Goal: Task Accomplishment & Management: Manage account settings

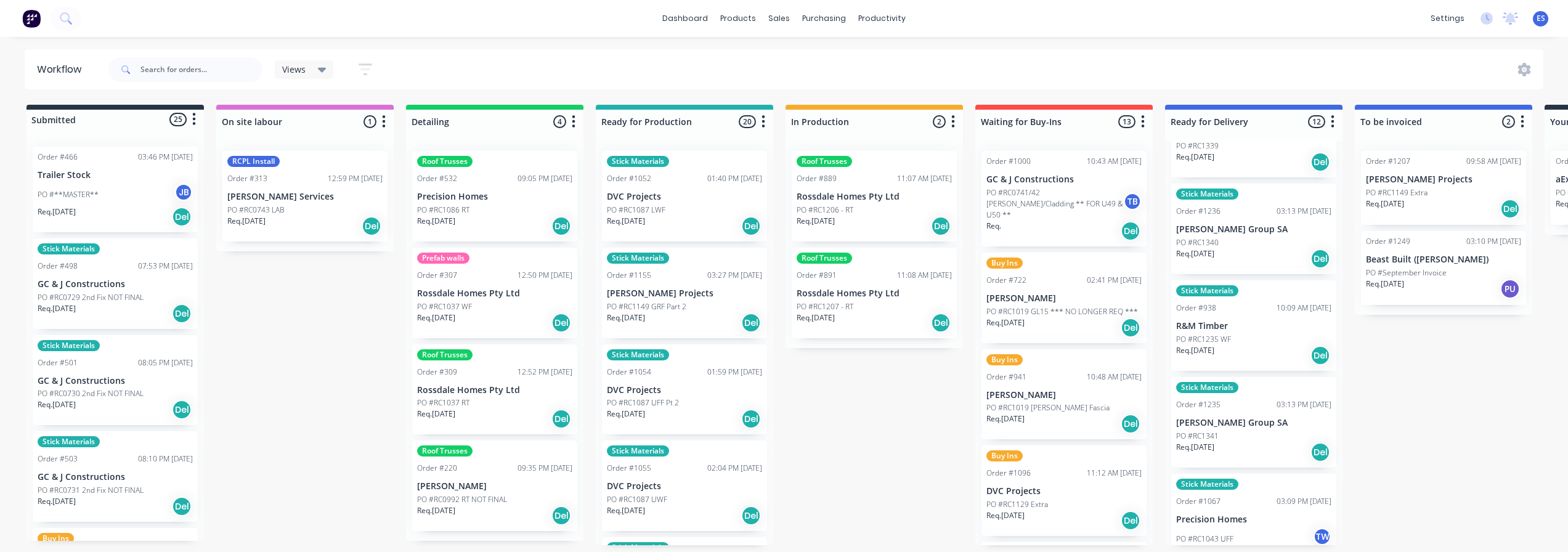
scroll to position [370, 0]
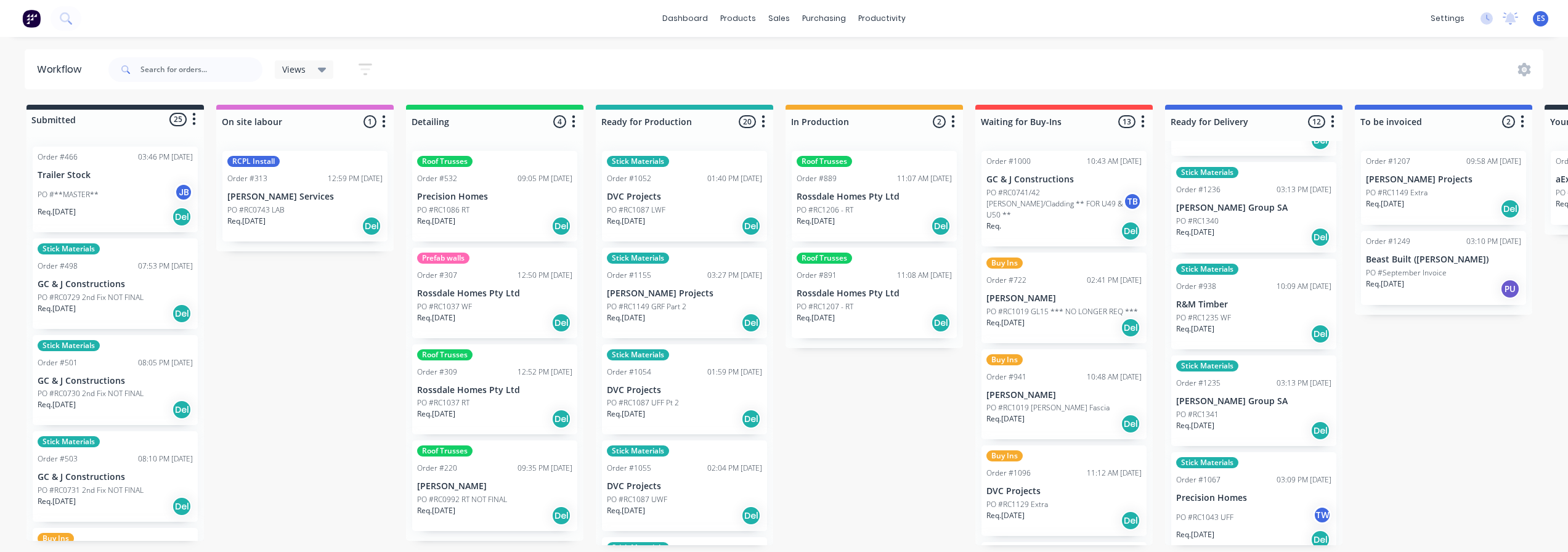
click at [1242, 427] on div "Req. [DATE] Del" at bounding box center [1254, 431] width 155 height 21
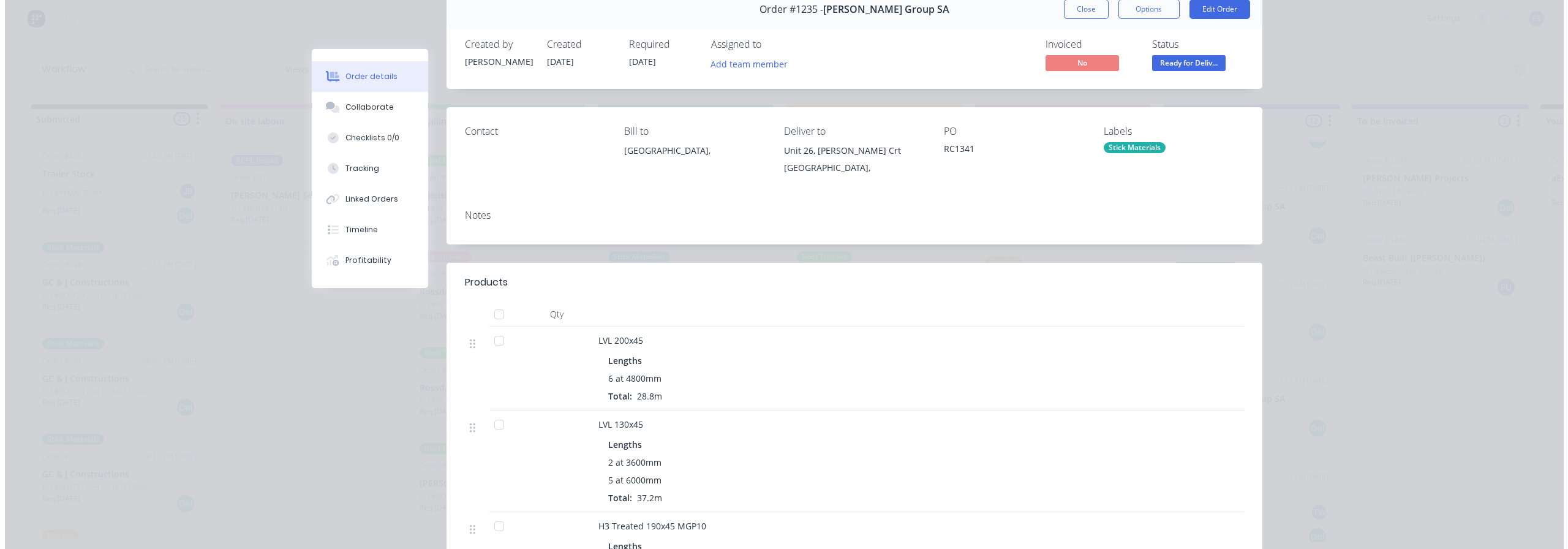
scroll to position [0, 0]
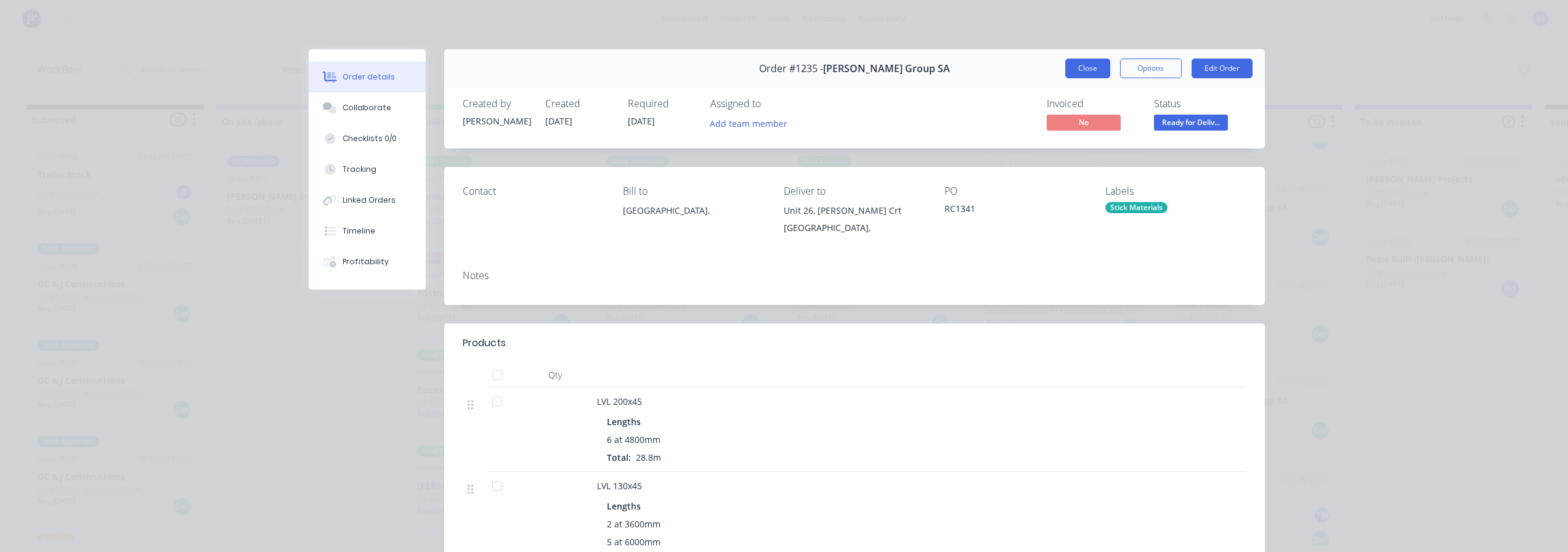
click at [1071, 72] on button "Close" at bounding box center [1087, 69] width 45 height 20
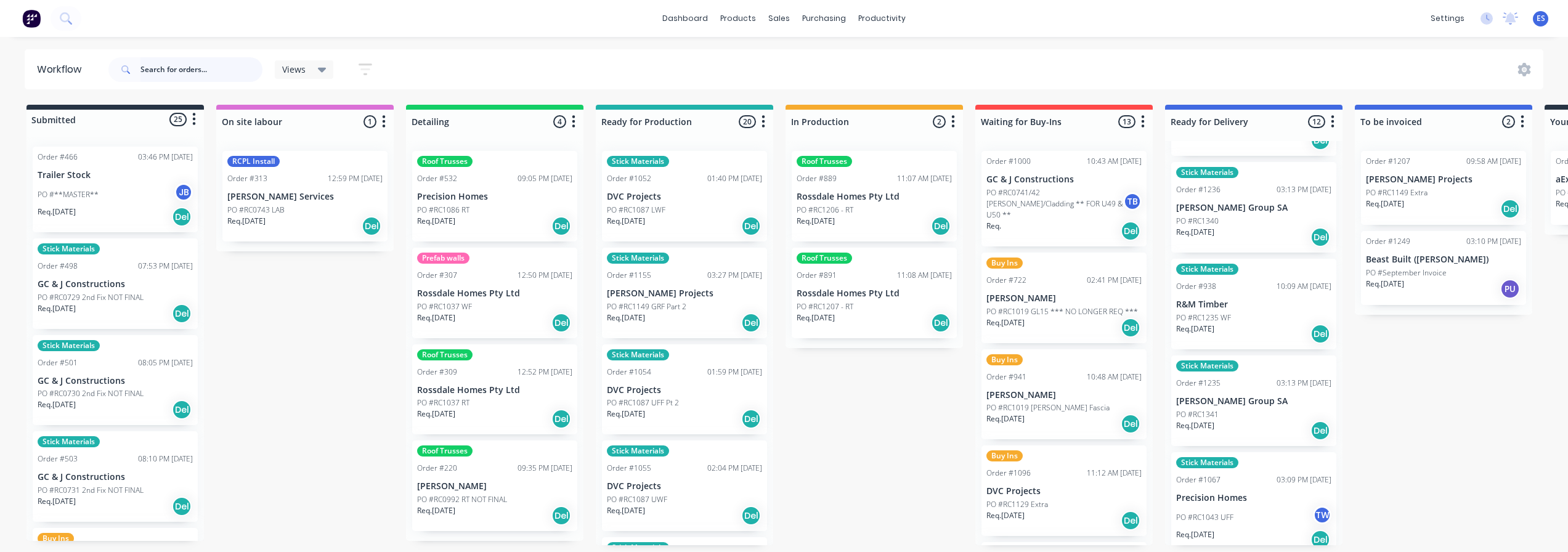
click at [186, 78] on input "text" at bounding box center [201, 70] width 122 height 25
type input "rc1149"
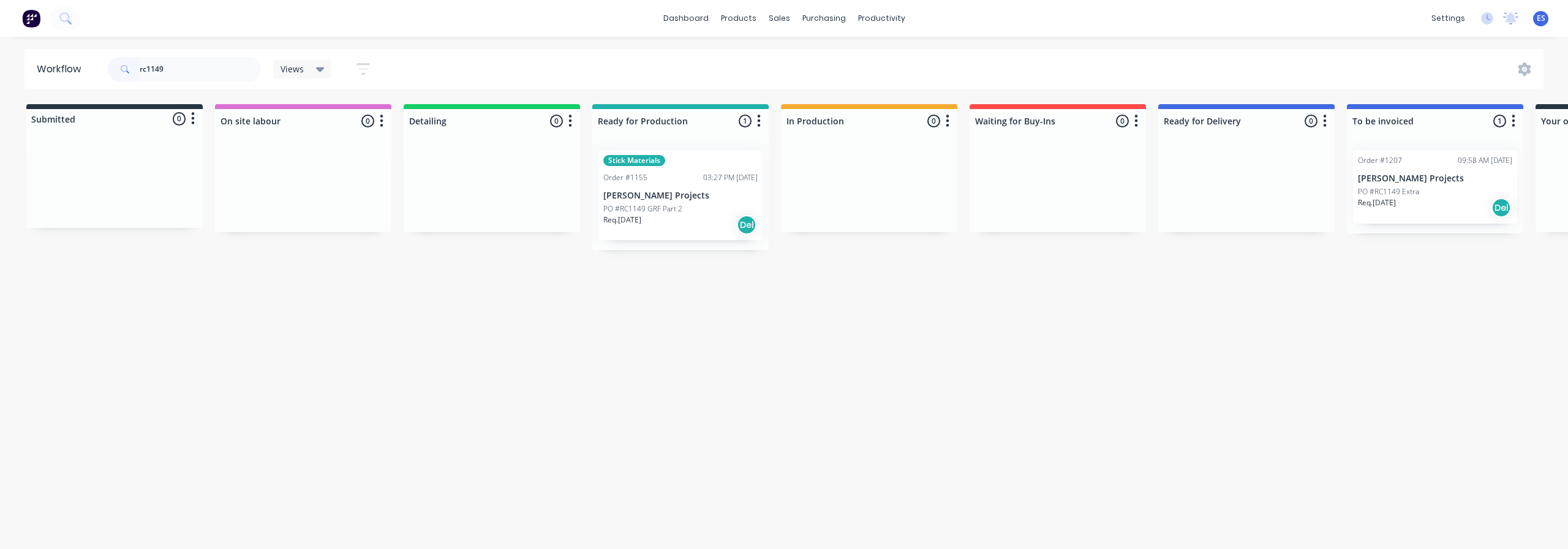
click at [670, 225] on div "Req. [DATE] Del" at bounding box center [680, 225] width 154 height 21
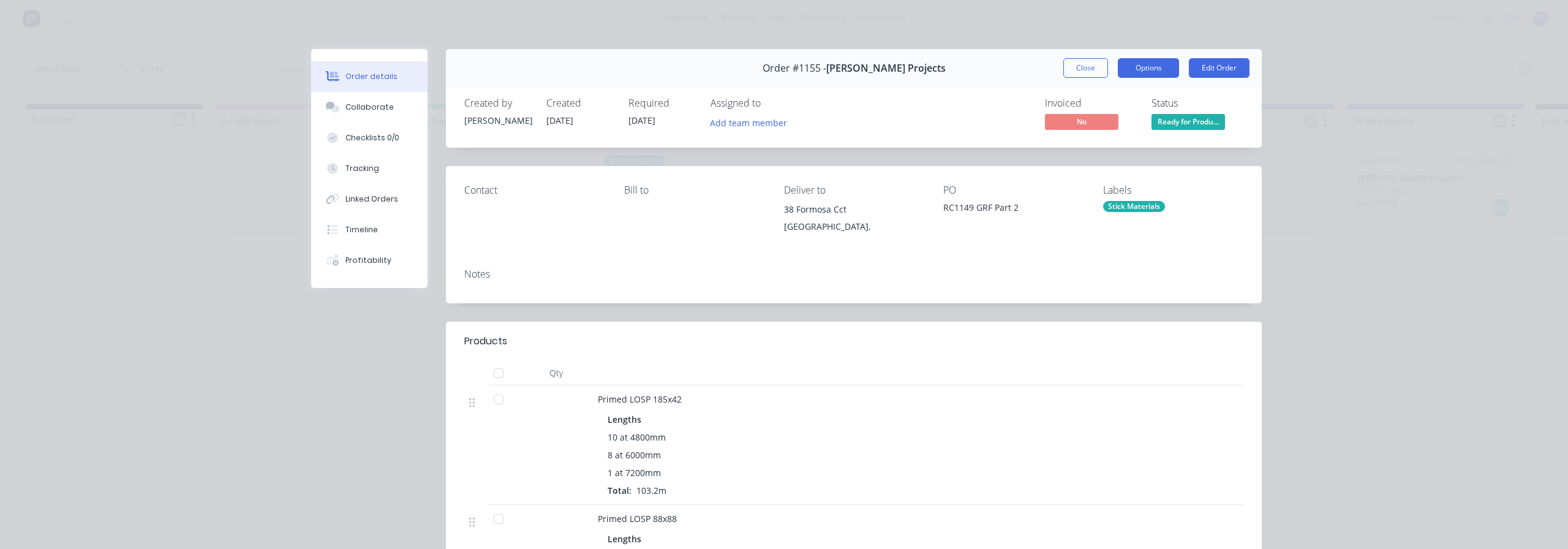
click at [1145, 63] on button "Options" at bounding box center [1149, 68] width 61 height 20
drag, startPoint x: 1401, startPoint y: 100, endPoint x: 1136, endPoint y: 101, distance: 265.0
click at [1397, 101] on div "Order details Collaborate Checklists 0/0 Tracking Linked Orders Timeline Profit…" at bounding box center [784, 274] width 1568 height 549
click at [1084, 67] on button "Close" at bounding box center [1086, 68] width 44 height 20
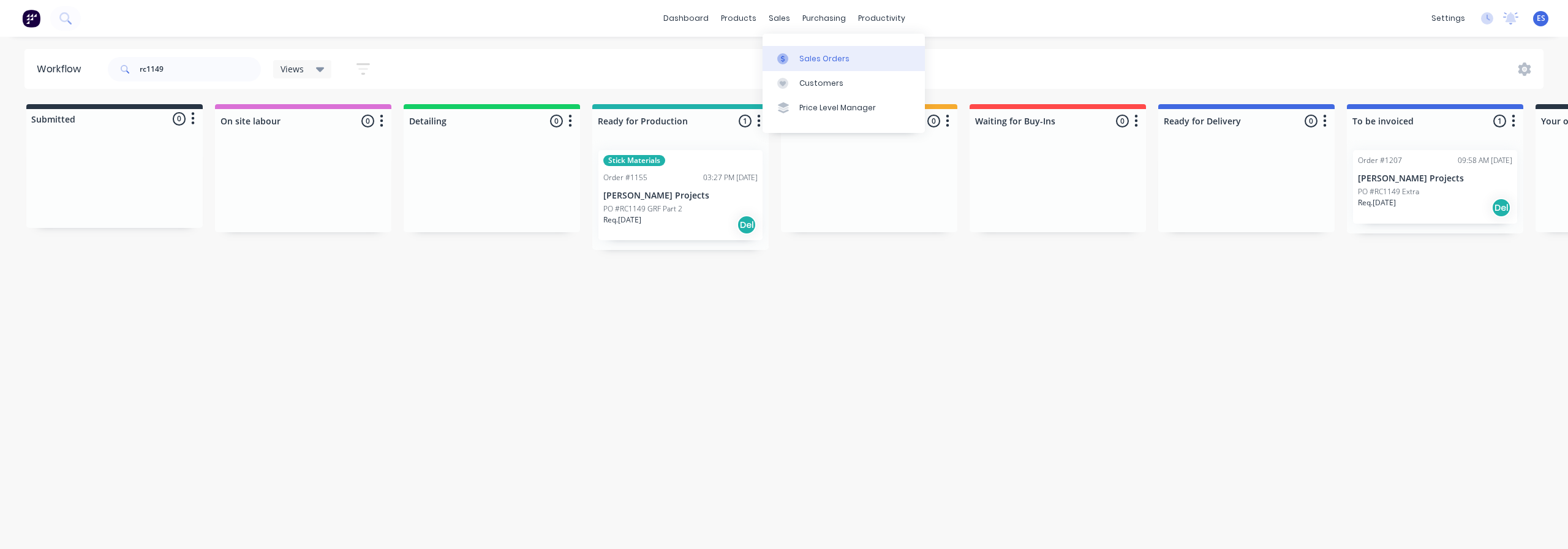
click at [806, 57] on div "Sales Orders" at bounding box center [825, 58] width 50 height 11
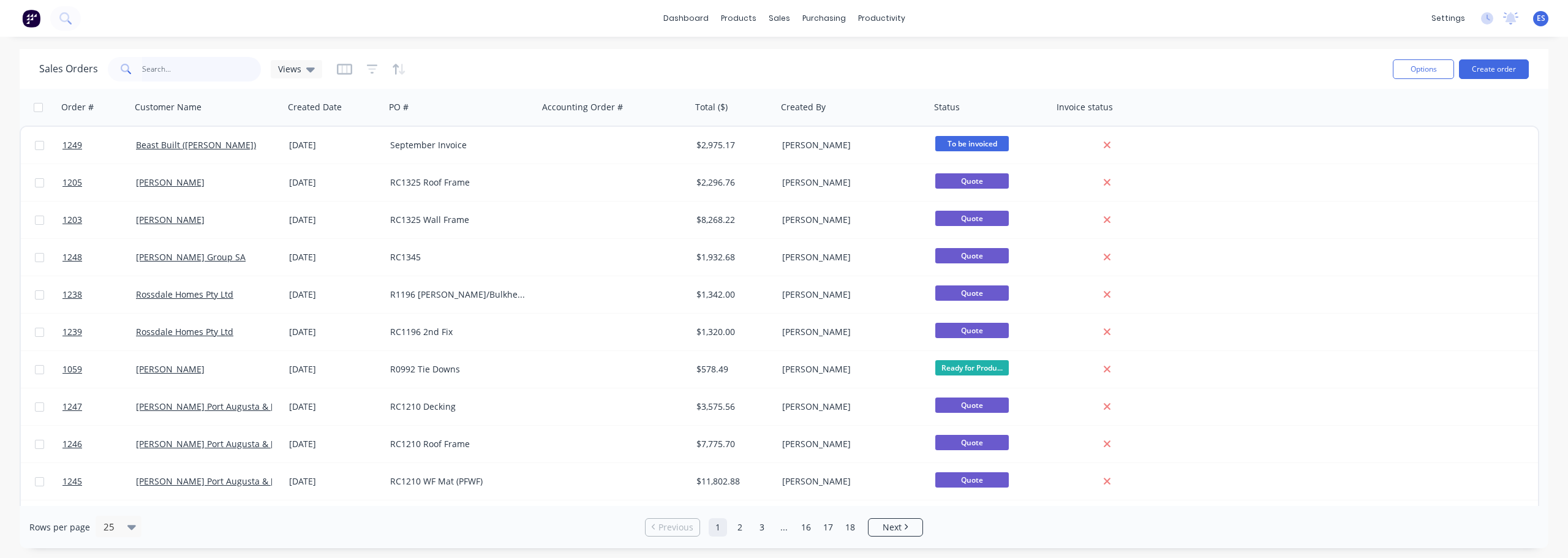
click at [186, 75] on input "text" at bounding box center [202, 69] width 120 height 25
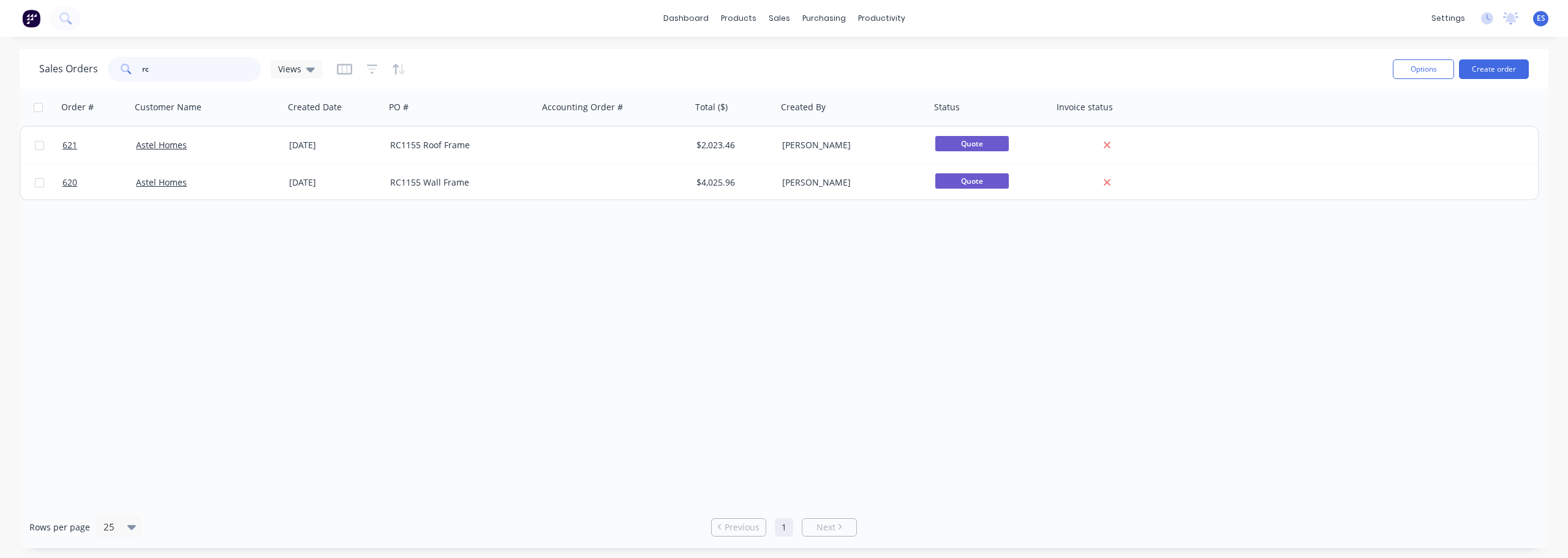
type input "r"
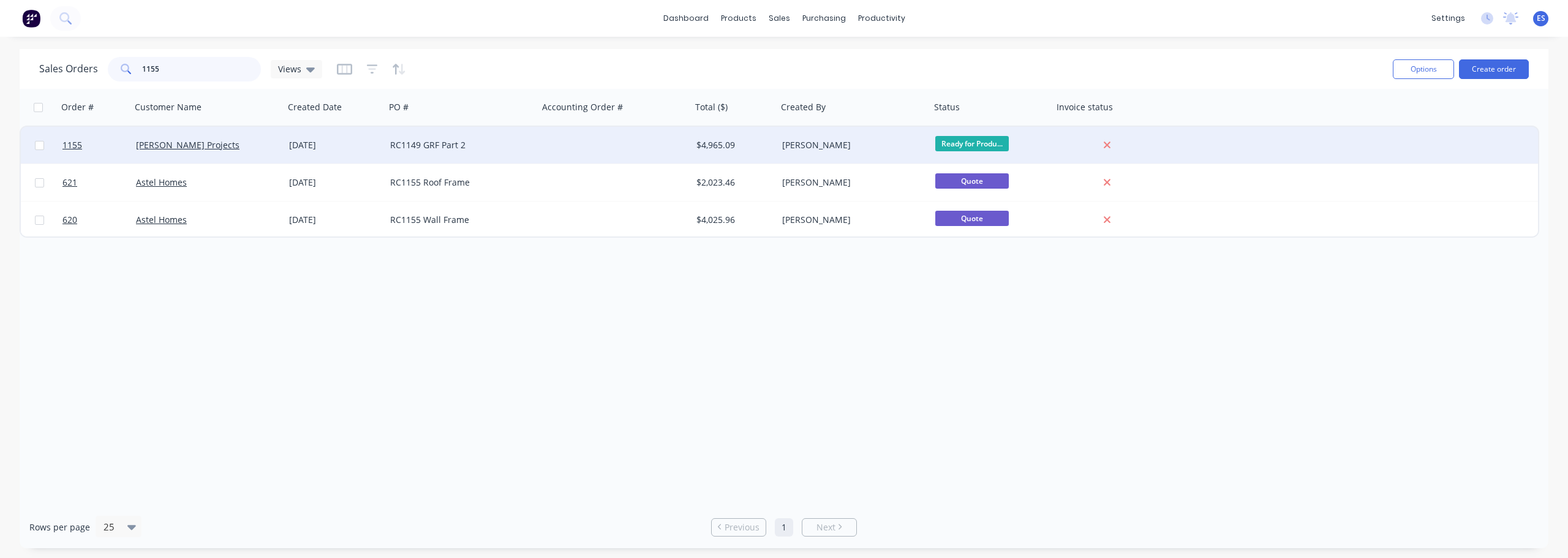
type input "1155"
click at [611, 143] on div at bounding box center [615, 144] width 153 height 37
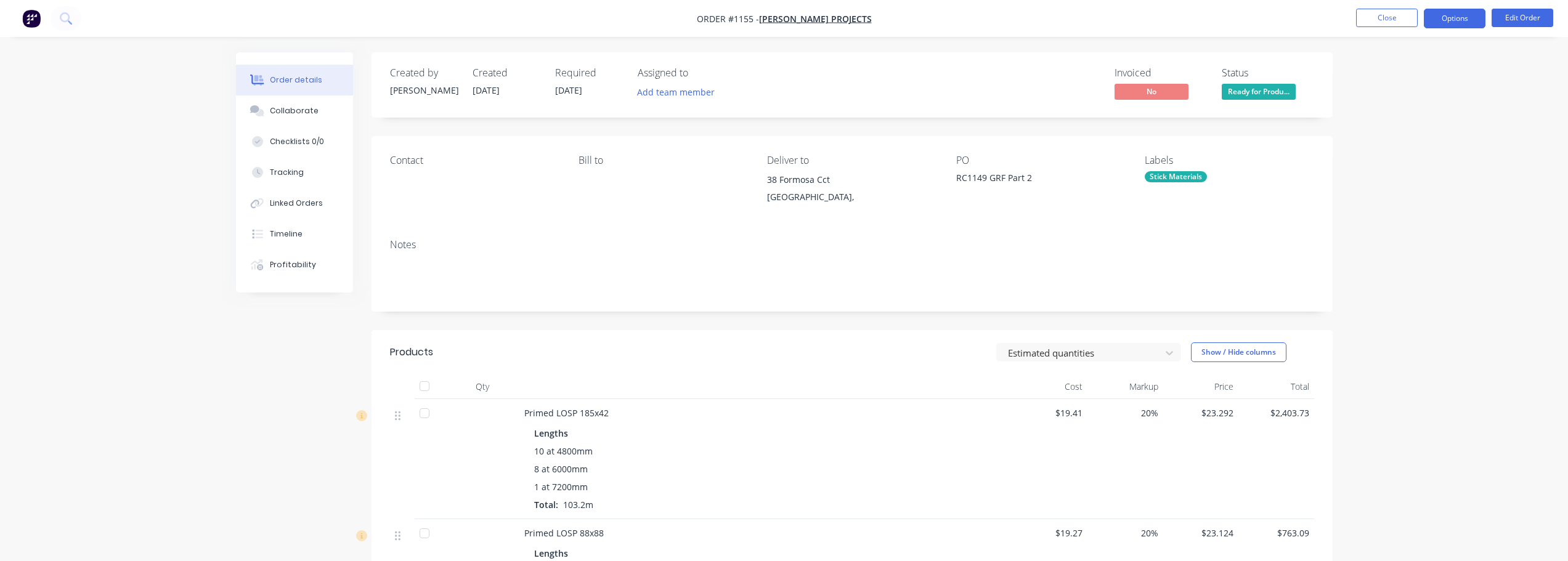
click at [1454, 17] on button "Options" at bounding box center [1455, 19] width 62 height 20
click at [1394, 298] on div "Duplicate" at bounding box center [1418, 296] width 113 height 18
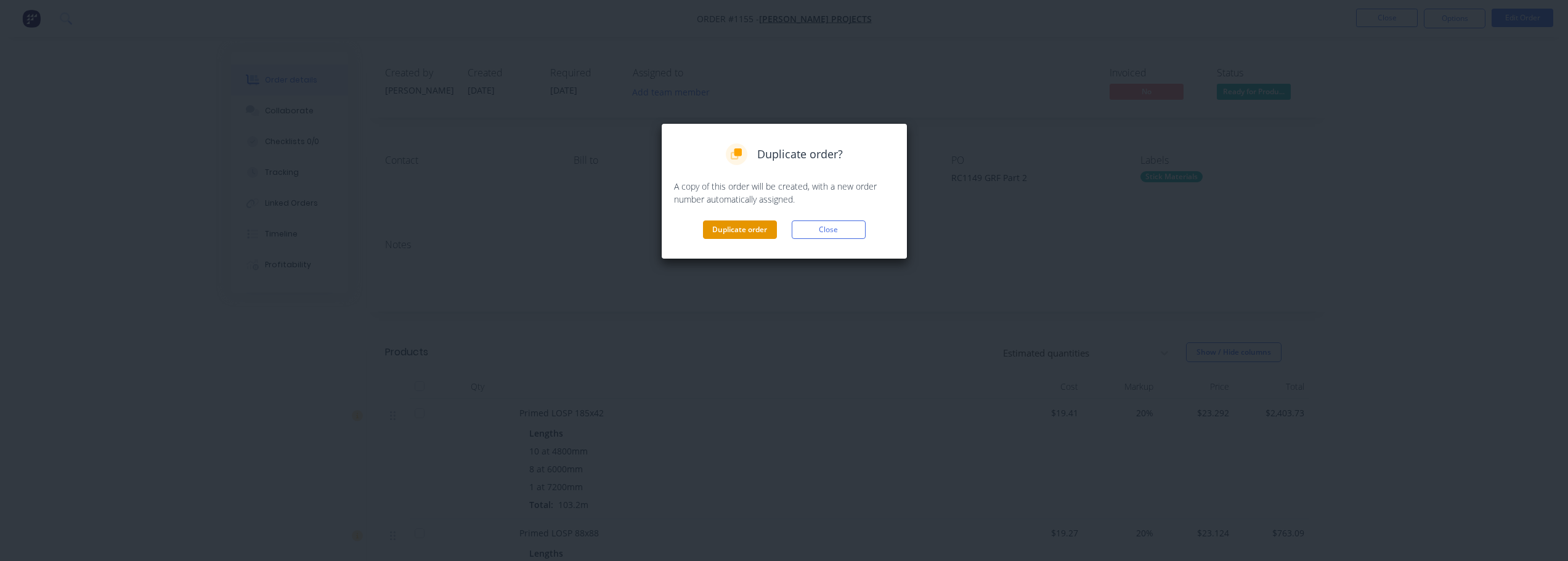
click at [738, 233] on button "Duplicate order" at bounding box center [740, 230] width 74 height 19
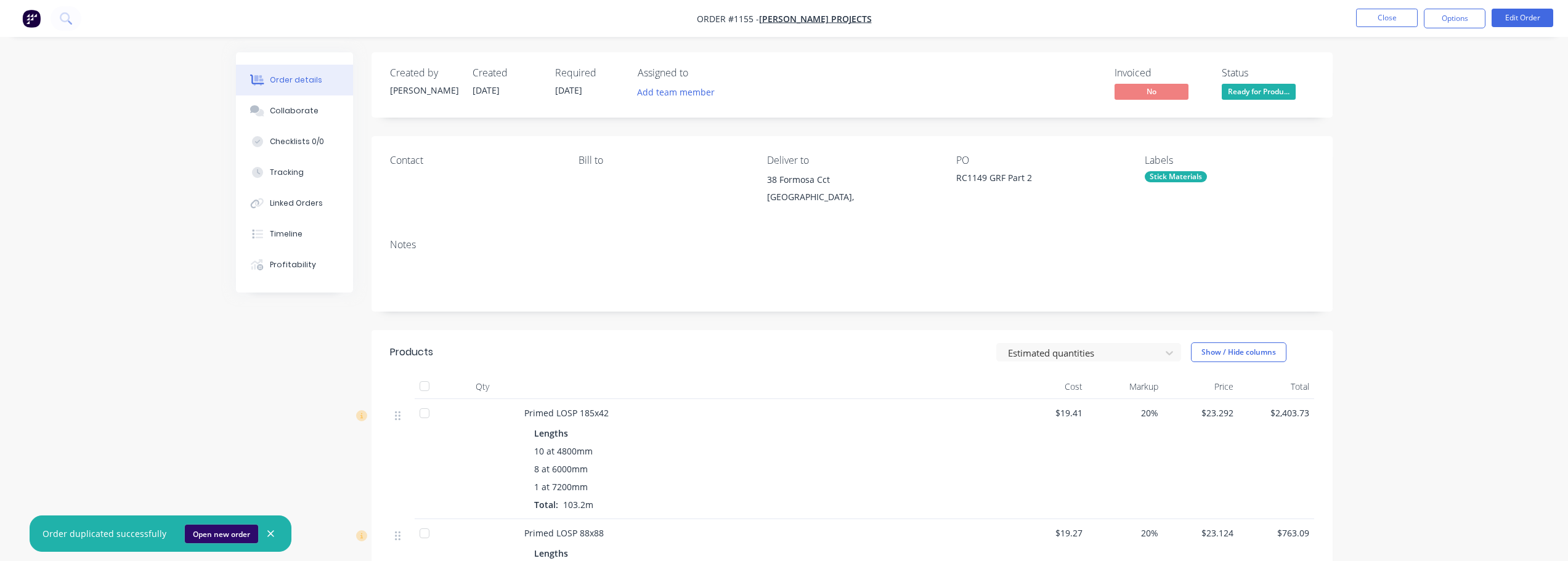
click at [210, 538] on button "Open new order" at bounding box center [222, 534] width 74 height 19
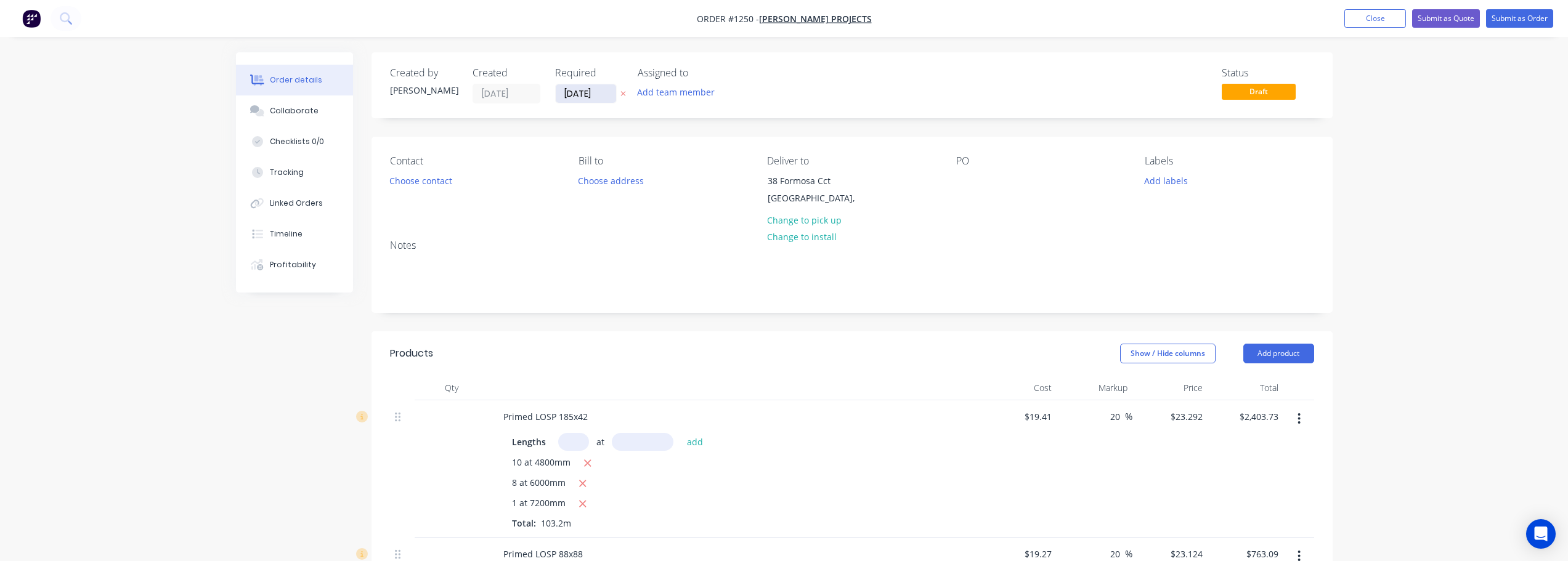
click at [595, 95] on input "[DATE]" at bounding box center [586, 94] width 61 height 19
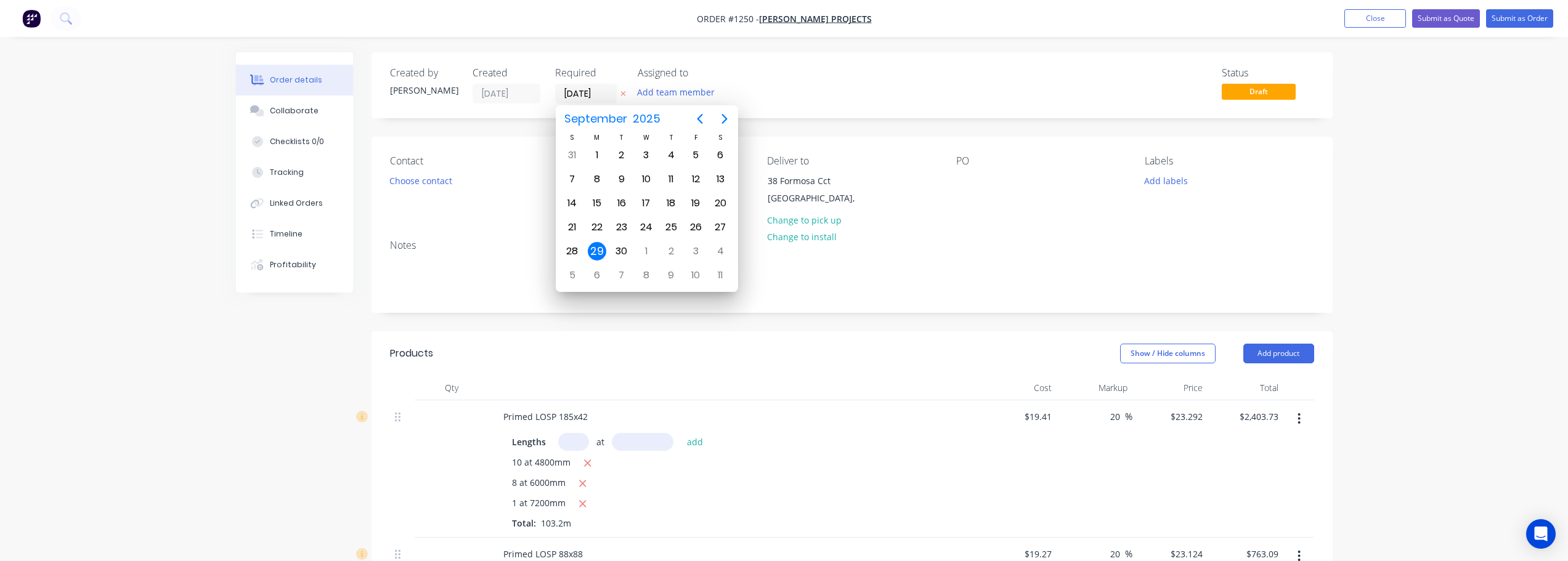
click at [597, 256] on div "29" at bounding box center [597, 251] width 19 height 19
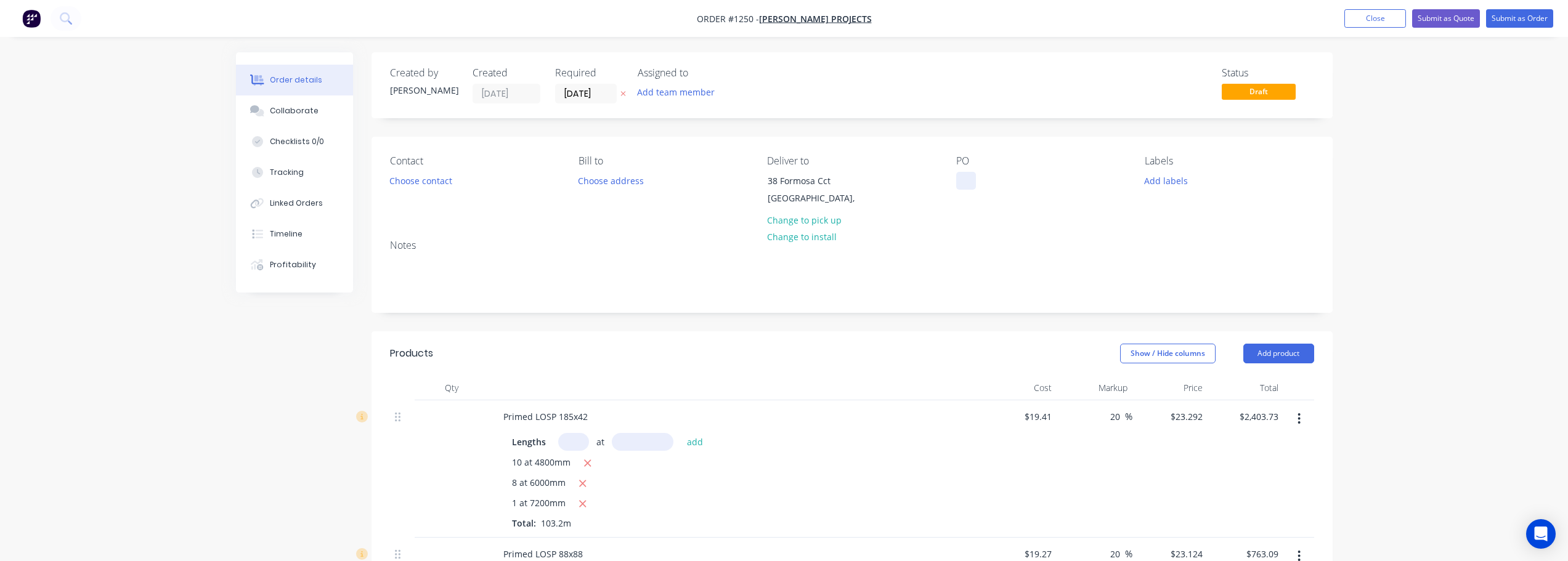
click at [967, 184] on div at bounding box center [966, 181] width 20 height 18
click at [1184, 180] on button "Add labels" at bounding box center [1165, 180] width 57 height 17
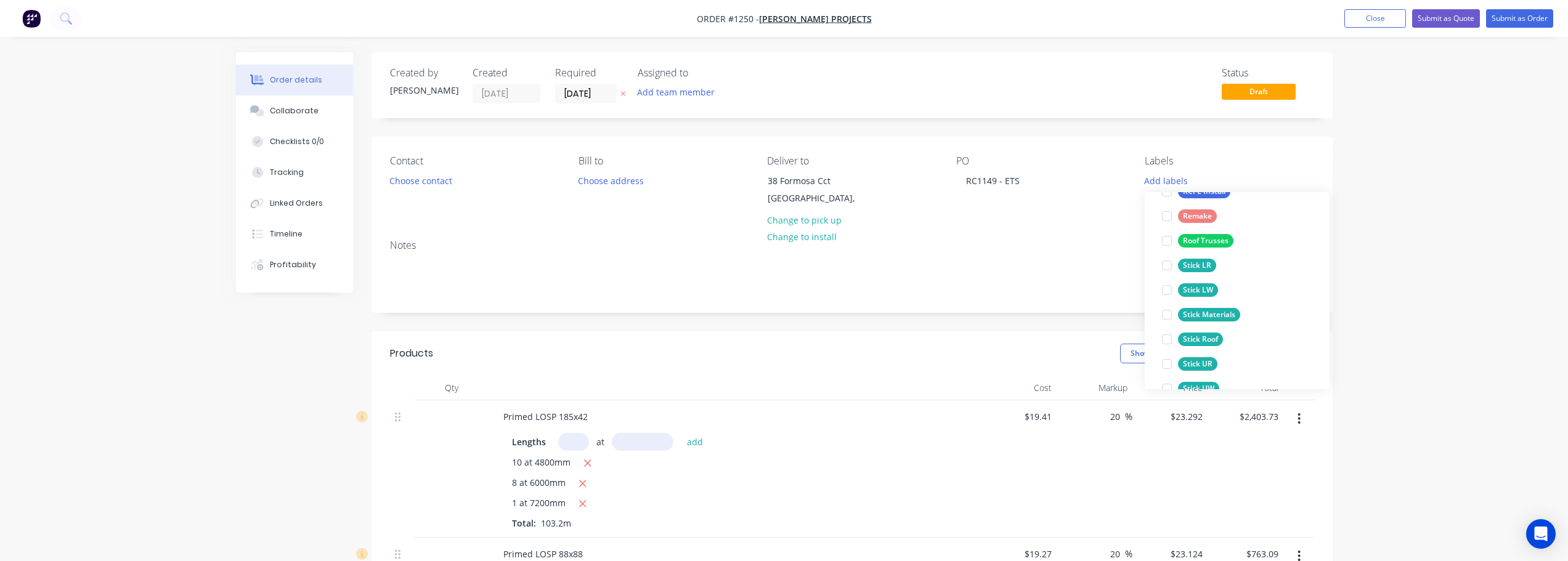
scroll to position [308, 0]
click at [1242, 302] on button "Stick Materials" at bounding box center [1201, 302] width 88 height 17
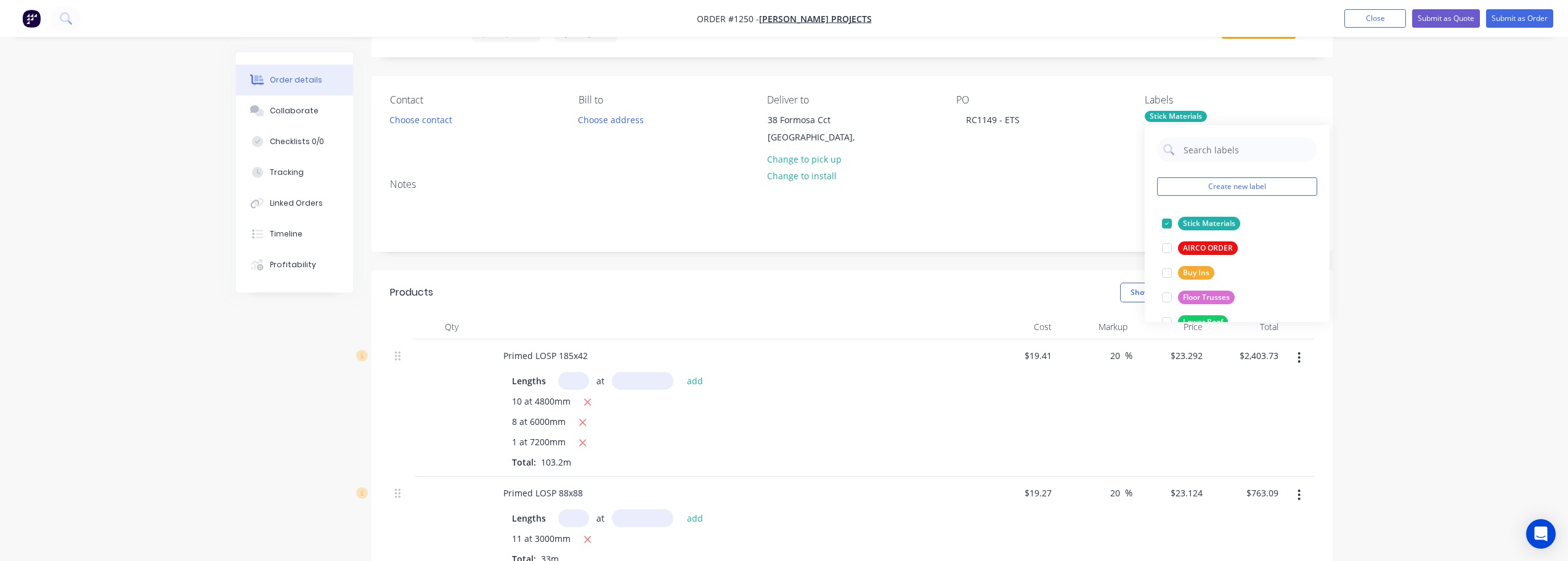
scroll to position [62, 0]
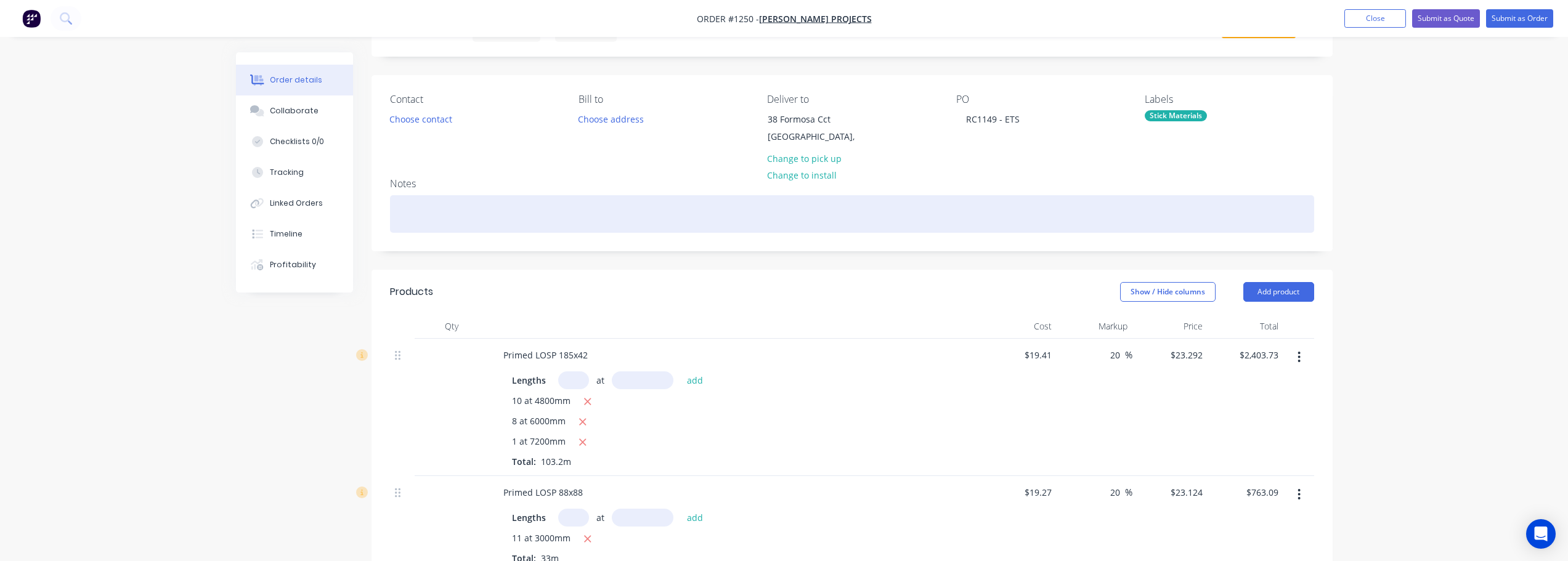
click at [480, 207] on div at bounding box center [851, 214] width 924 height 38
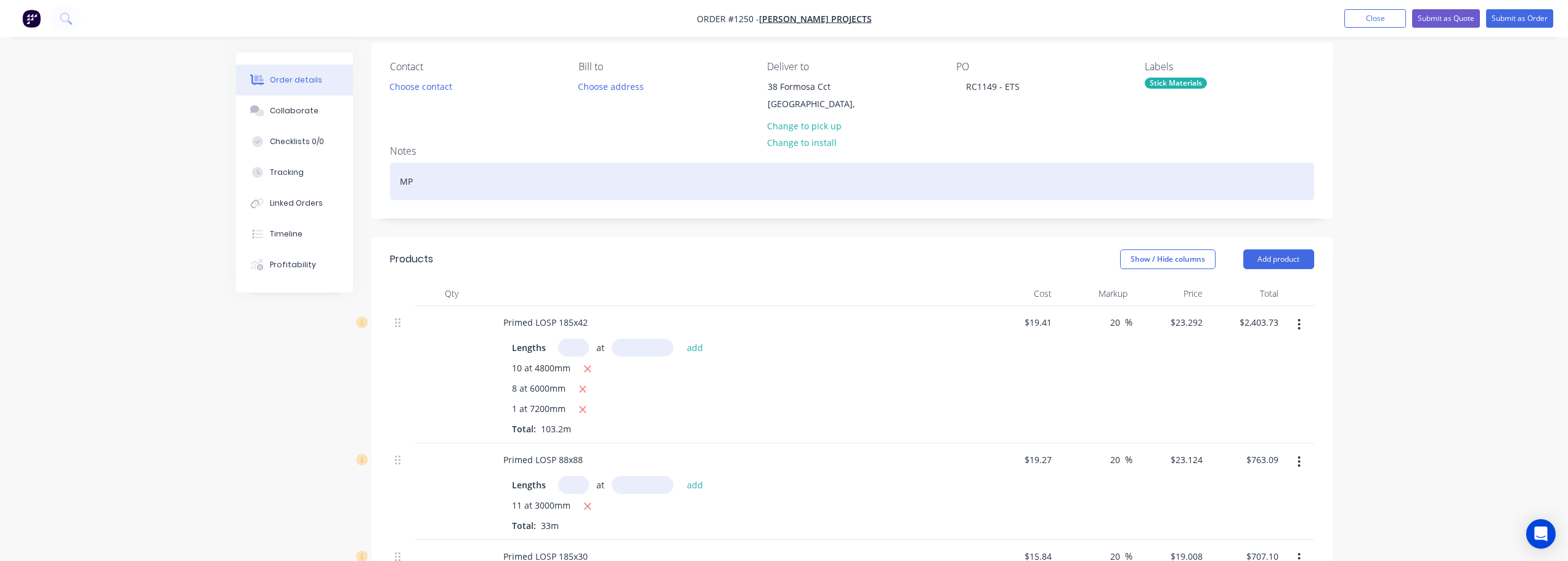
scroll to position [123, 0]
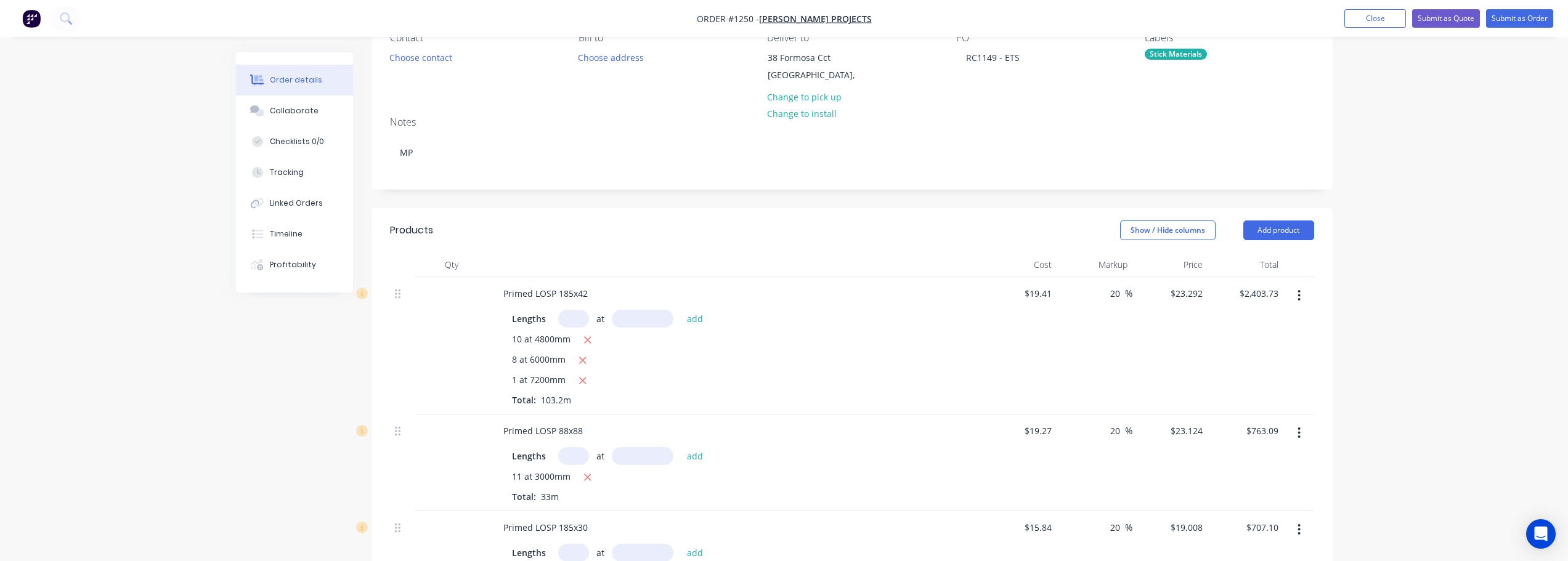
click at [1302, 298] on button "button" at bounding box center [1299, 295] width 29 height 22
click at [1258, 396] on div "Delete" at bounding box center [1255, 402] width 94 height 18
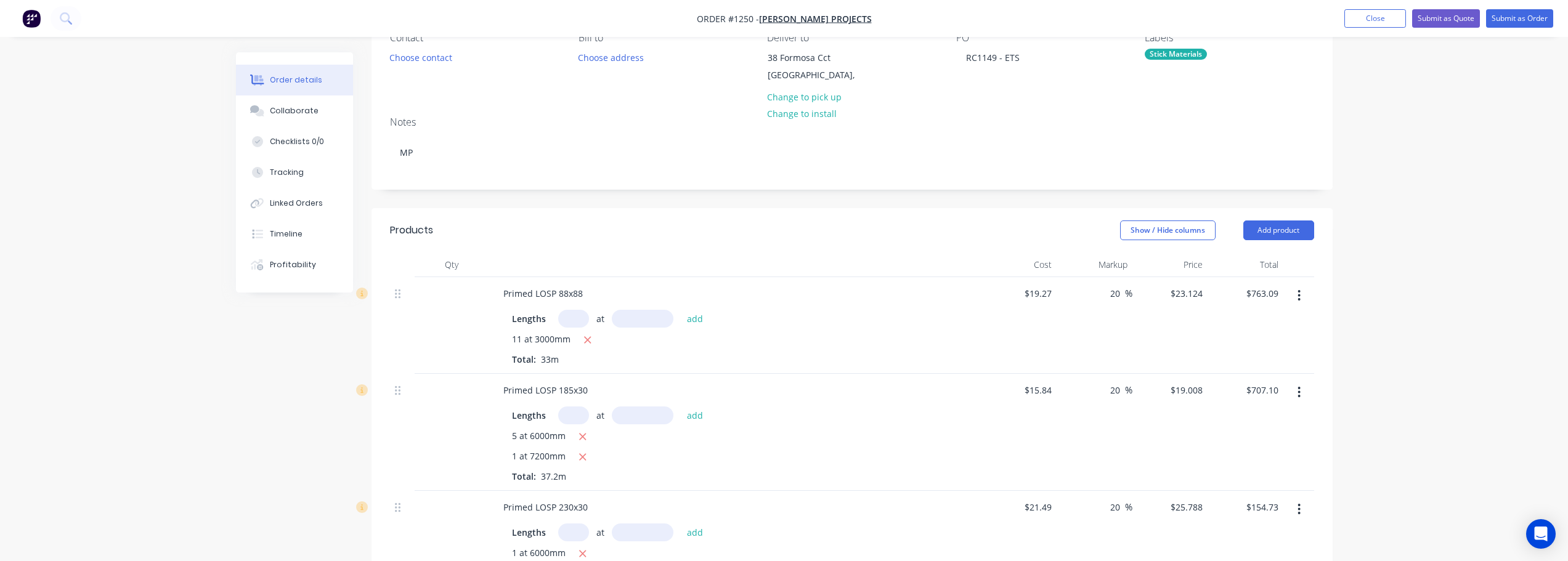
click at [1298, 303] on button "button" at bounding box center [1299, 295] width 29 height 22
drag, startPoint x: 1265, startPoint y: 403, endPoint x: 1282, endPoint y: 373, distance: 34.5
click at [1265, 401] on div "Delete" at bounding box center [1255, 402] width 94 height 18
click at [1300, 299] on icon "button" at bounding box center [1299, 295] width 2 height 11
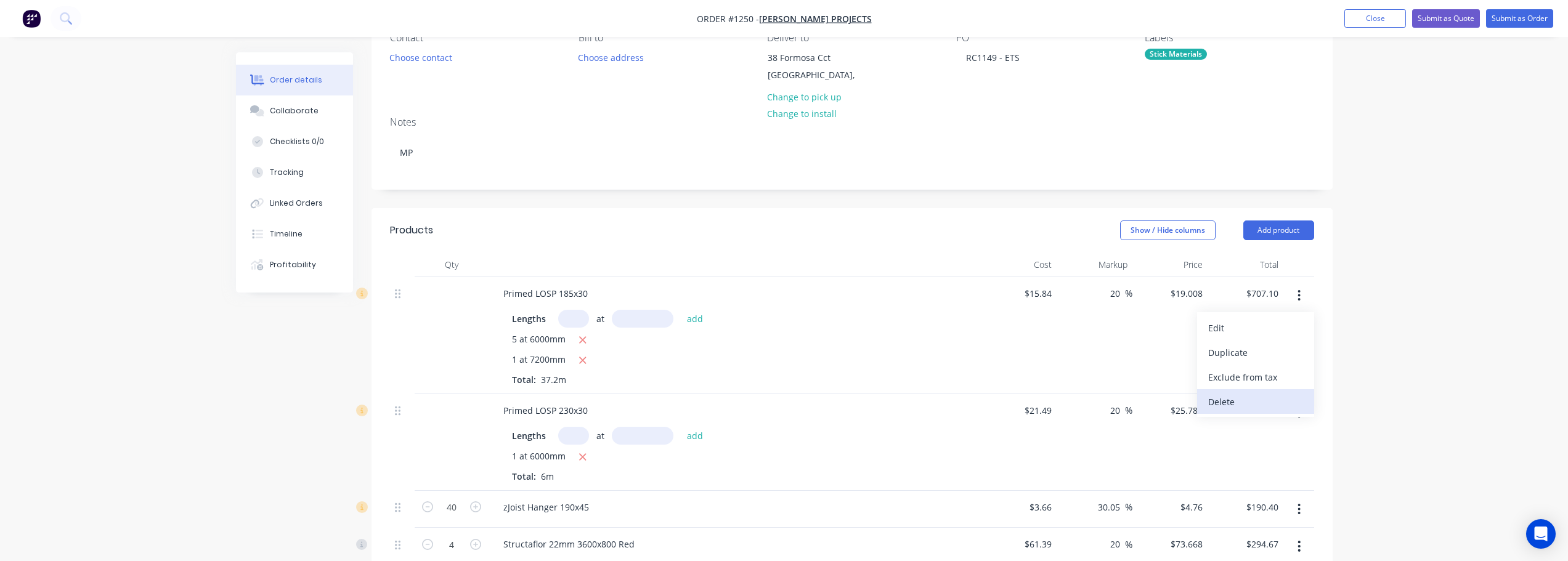
click at [1251, 404] on div "Delete" at bounding box center [1255, 402] width 94 height 18
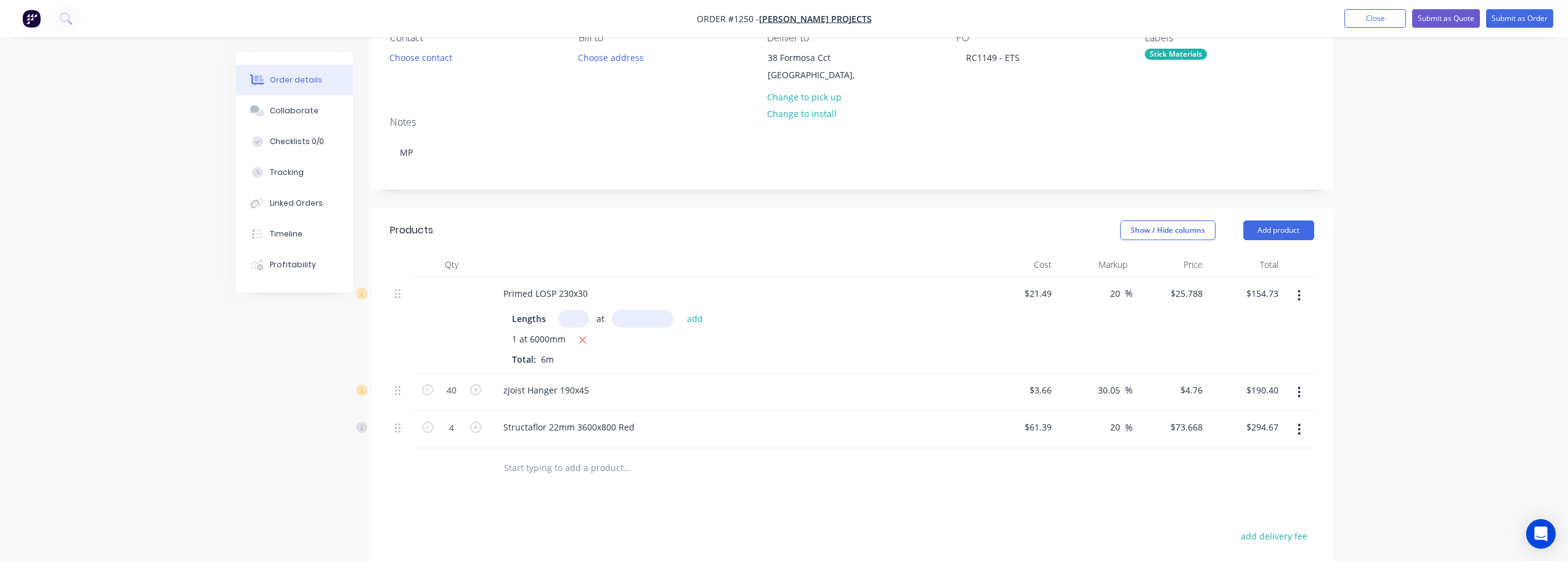
click at [1297, 300] on button "button" at bounding box center [1299, 295] width 29 height 22
drag, startPoint x: 1260, startPoint y: 401, endPoint x: 1290, endPoint y: 331, distance: 76.2
click at [1260, 399] on div "Delete" at bounding box center [1255, 402] width 94 height 18
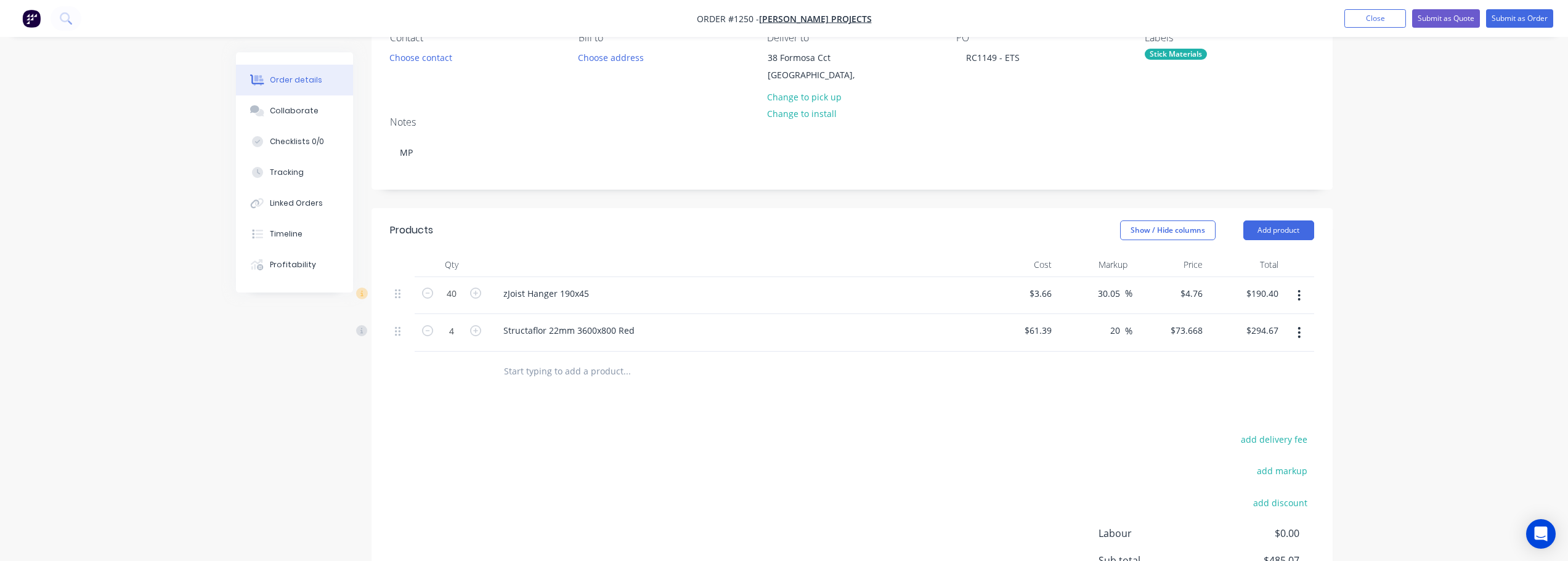
click at [1297, 294] on button "button" at bounding box center [1299, 295] width 29 height 22
click at [1255, 401] on div "Delete" at bounding box center [1255, 402] width 94 height 18
drag, startPoint x: 1298, startPoint y: 297, endPoint x: 1297, endPoint y: 303, distance: 6.1
click at [1298, 298] on icon "button" at bounding box center [1299, 296] width 3 height 14
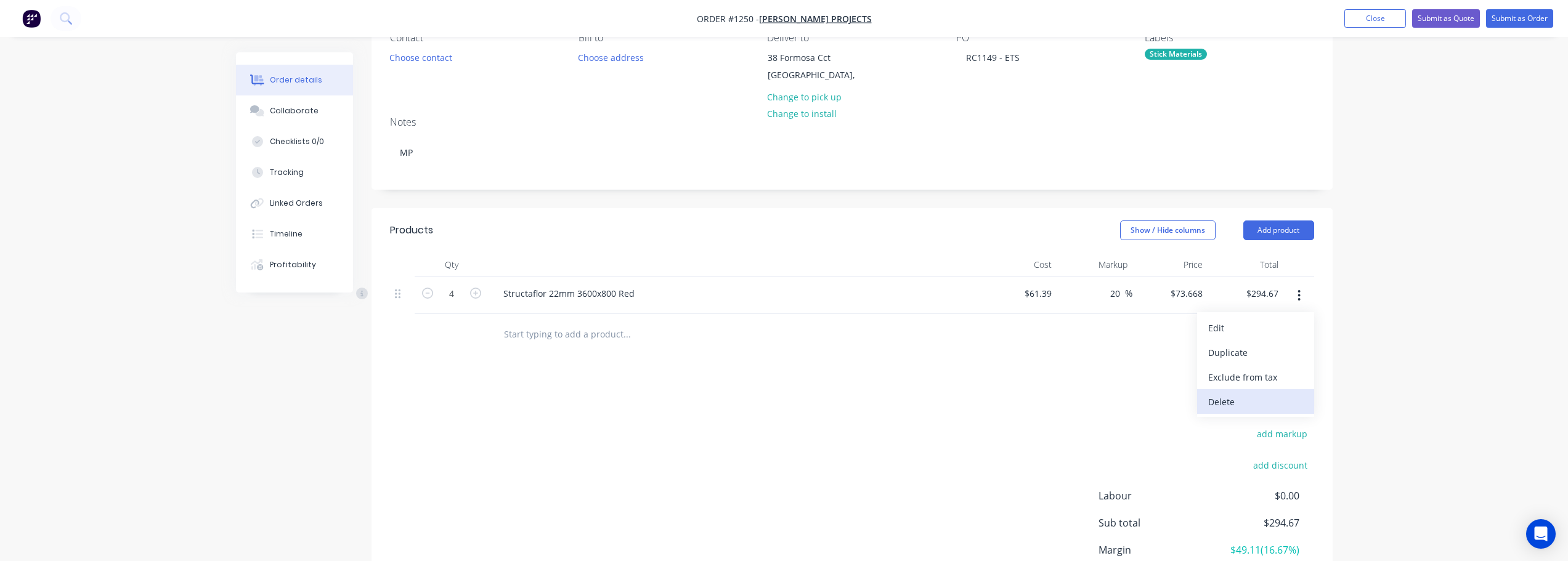
click at [1227, 406] on div "Delete" at bounding box center [1255, 402] width 94 height 18
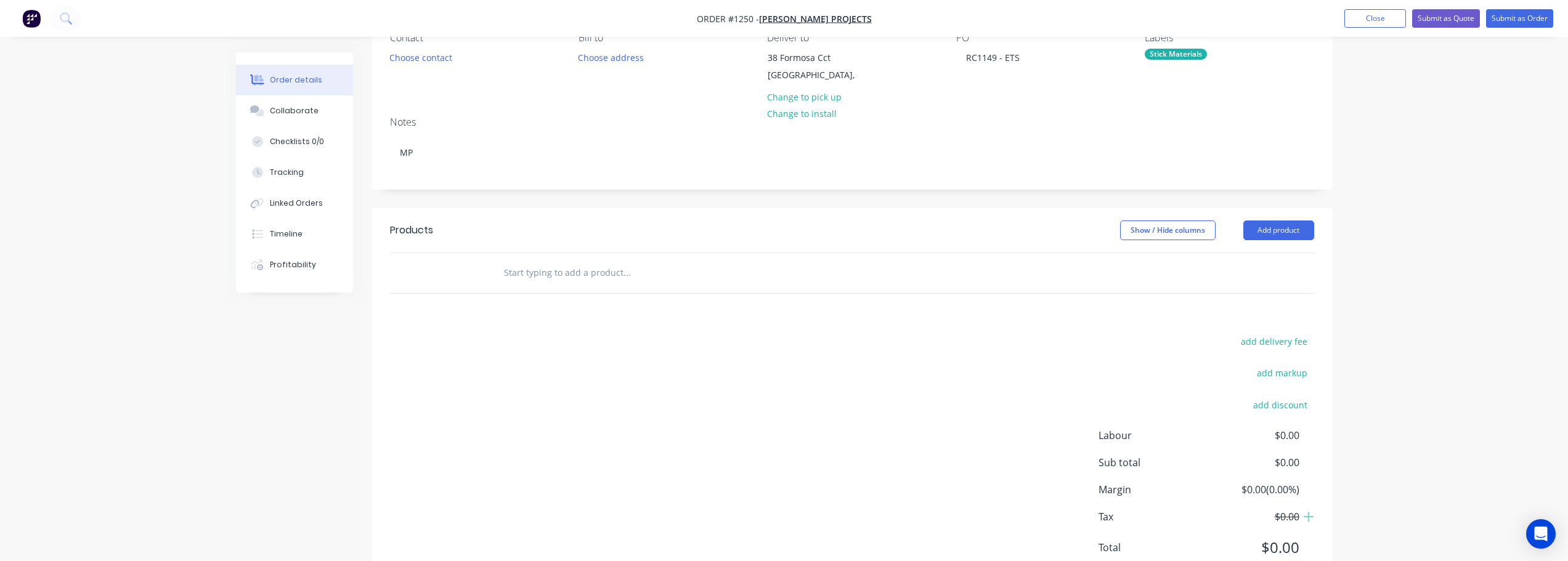
click at [540, 277] on input "text" at bounding box center [626, 273] width 247 height 25
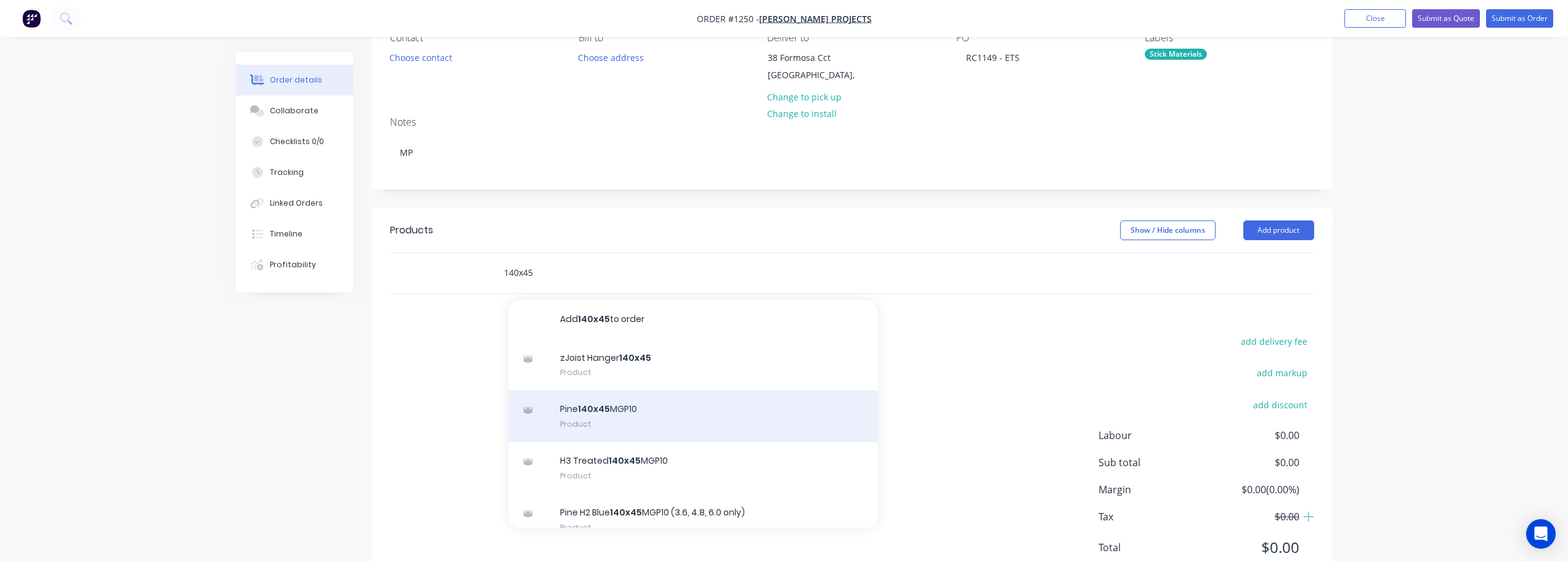
type input "140x45"
click at [635, 424] on div "Pine 140x45 MGP10 Product" at bounding box center [693, 417] width 370 height 52
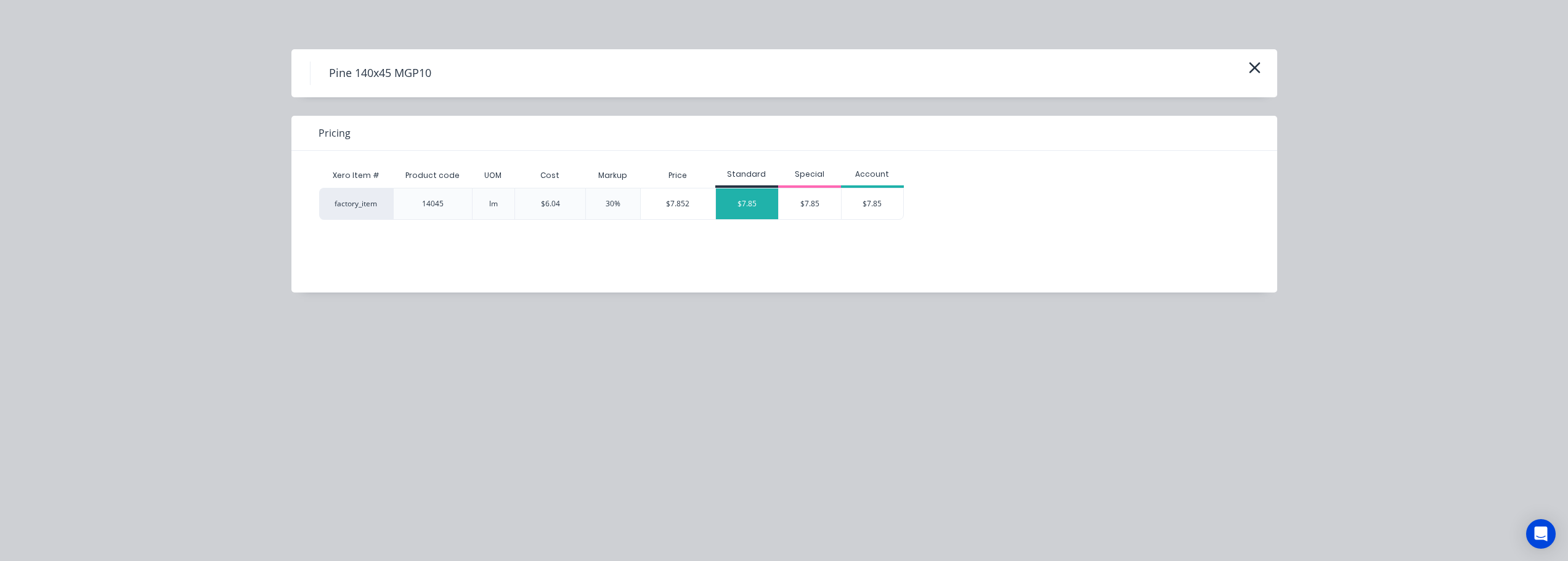
click at [764, 210] on div "$7.85" at bounding box center [747, 204] width 63 height 31
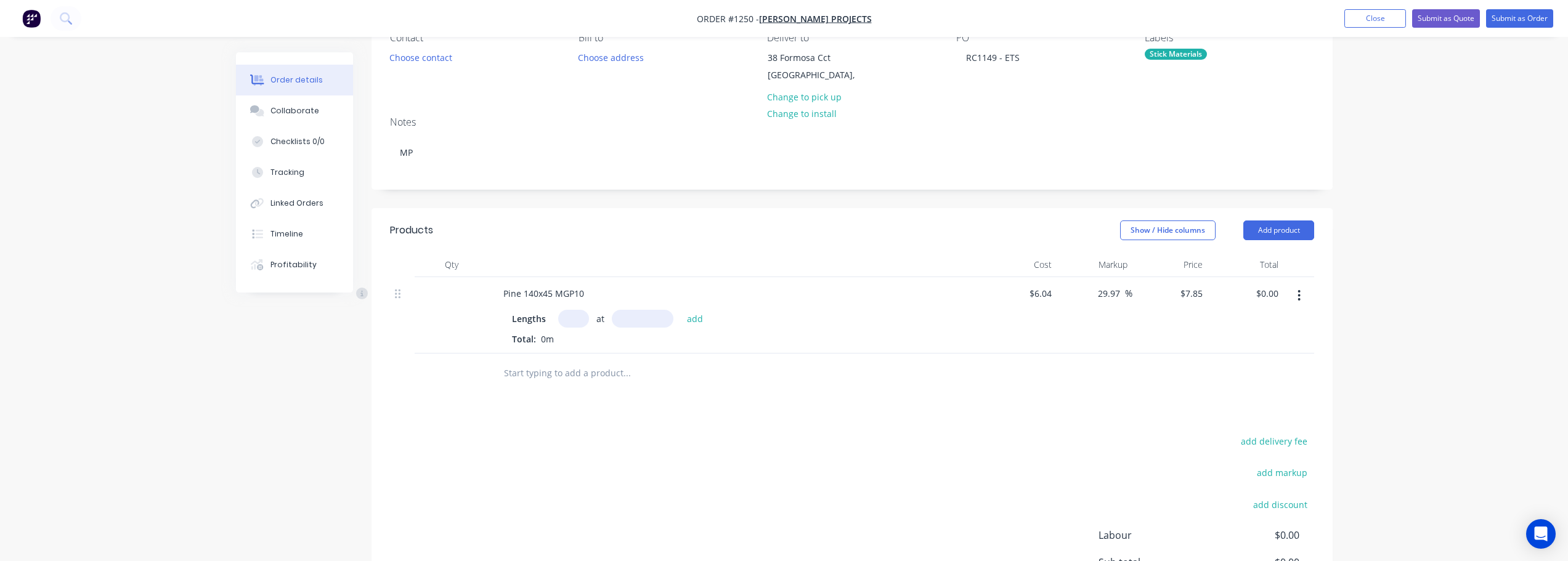
click at [570, 317] on input "text" at bounding box center [573, 319] width 31 height 18
type input "4"
type input "2400"
click at [681, 310] on button "add" at bounding box center [695, 318] width 29 height 17
type input "$75.36"
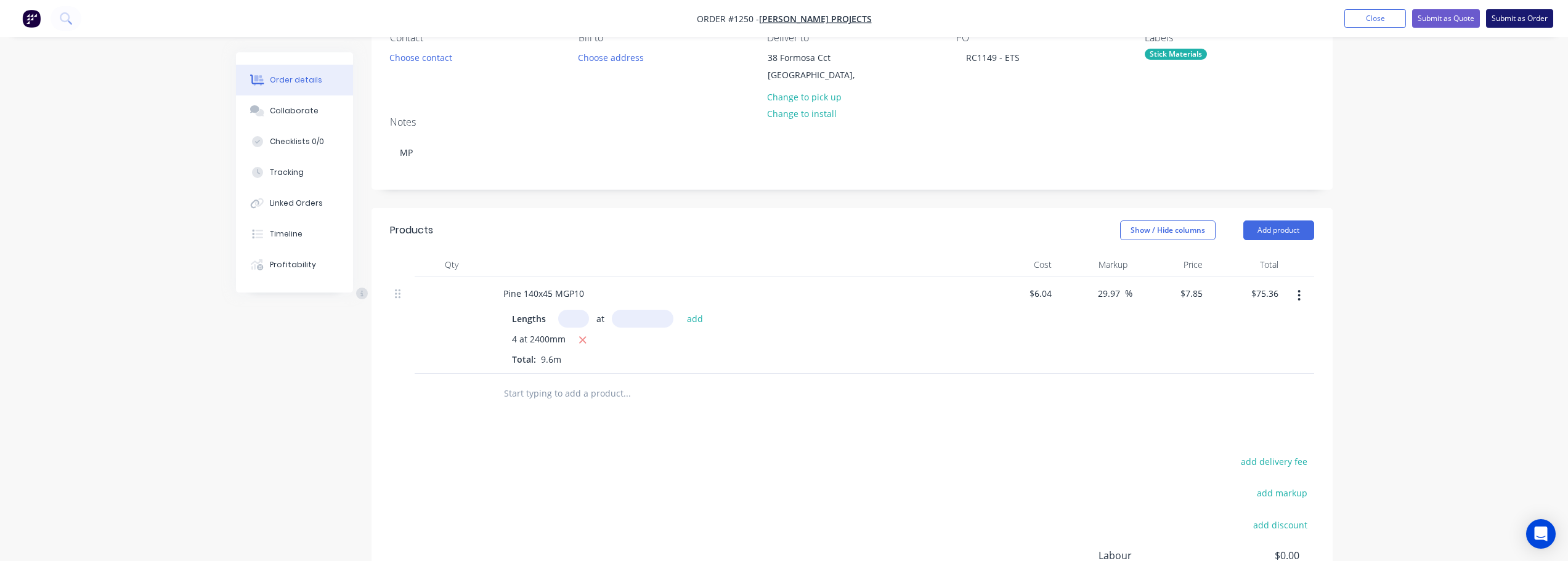
click at [1511, 11] on button "Submit as Order" at bounding box center [1519, 18] width 68 height 19
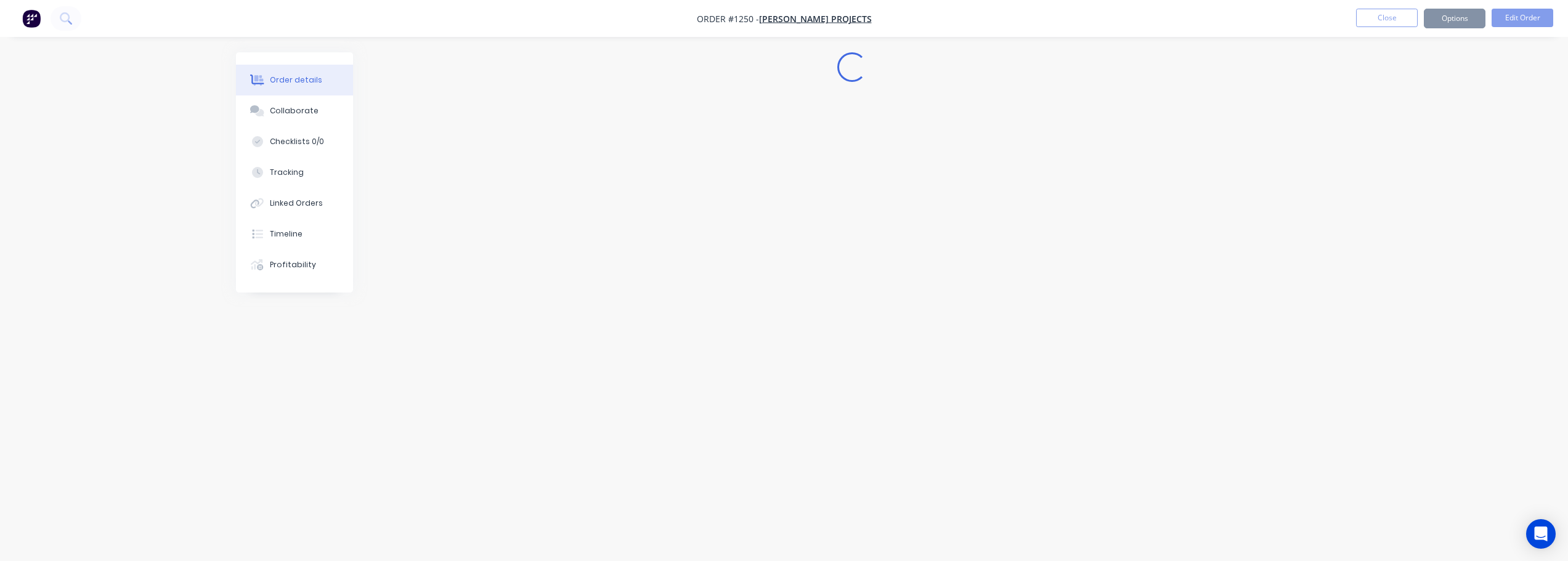
scroll to position [0, 0]
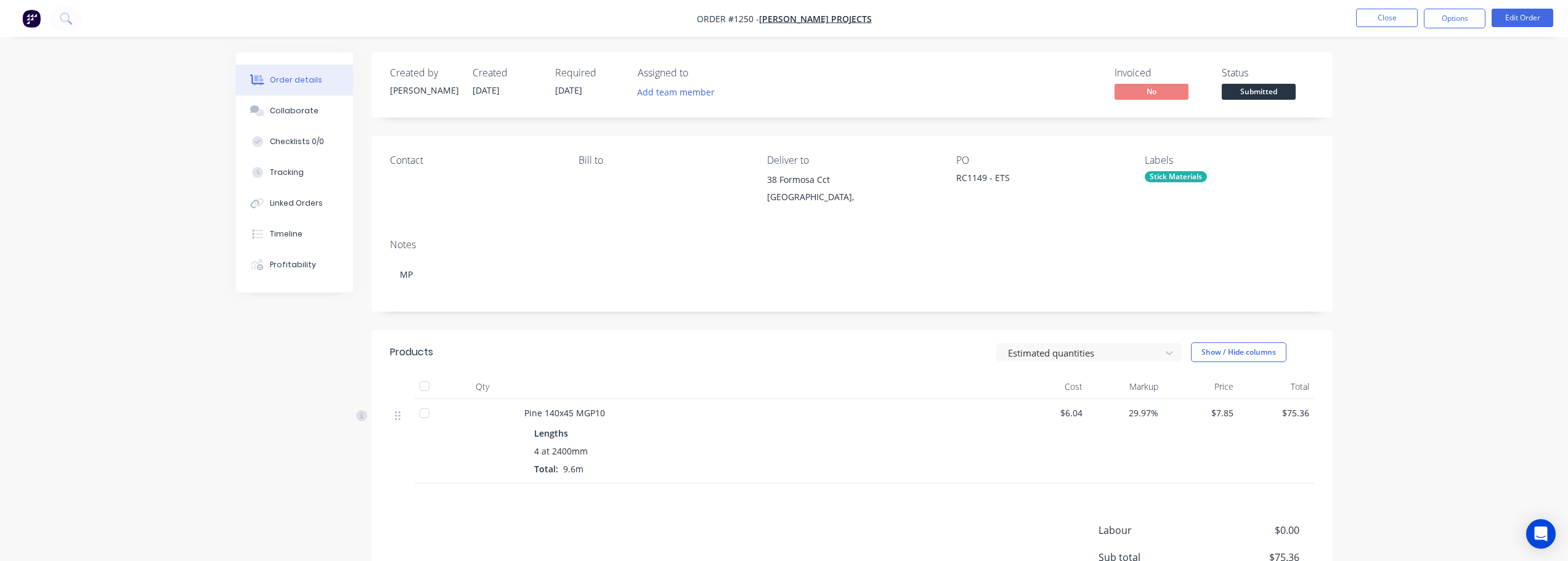
click at [1276, 91] on span "Submitted" at bounding box center [1259, 91] width 74 height 15
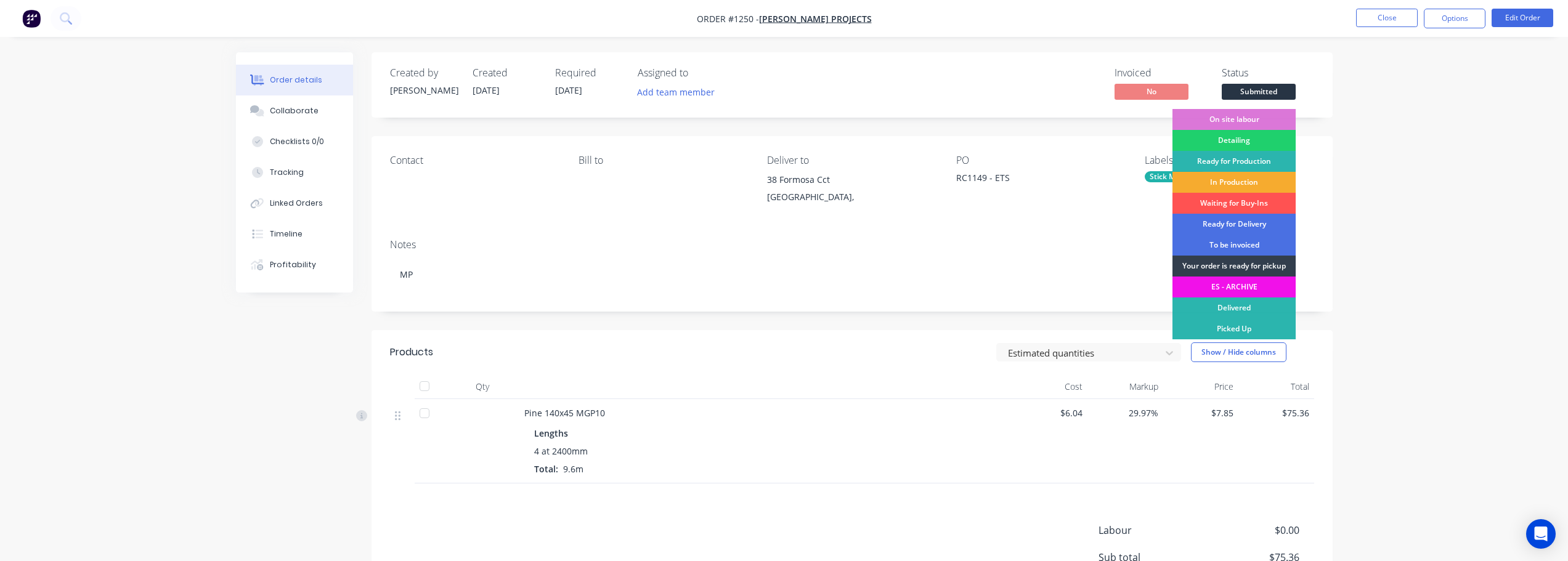
click at [1263, 177] on div "In Production" at bounding box center [1234, 182] width 123 height 21
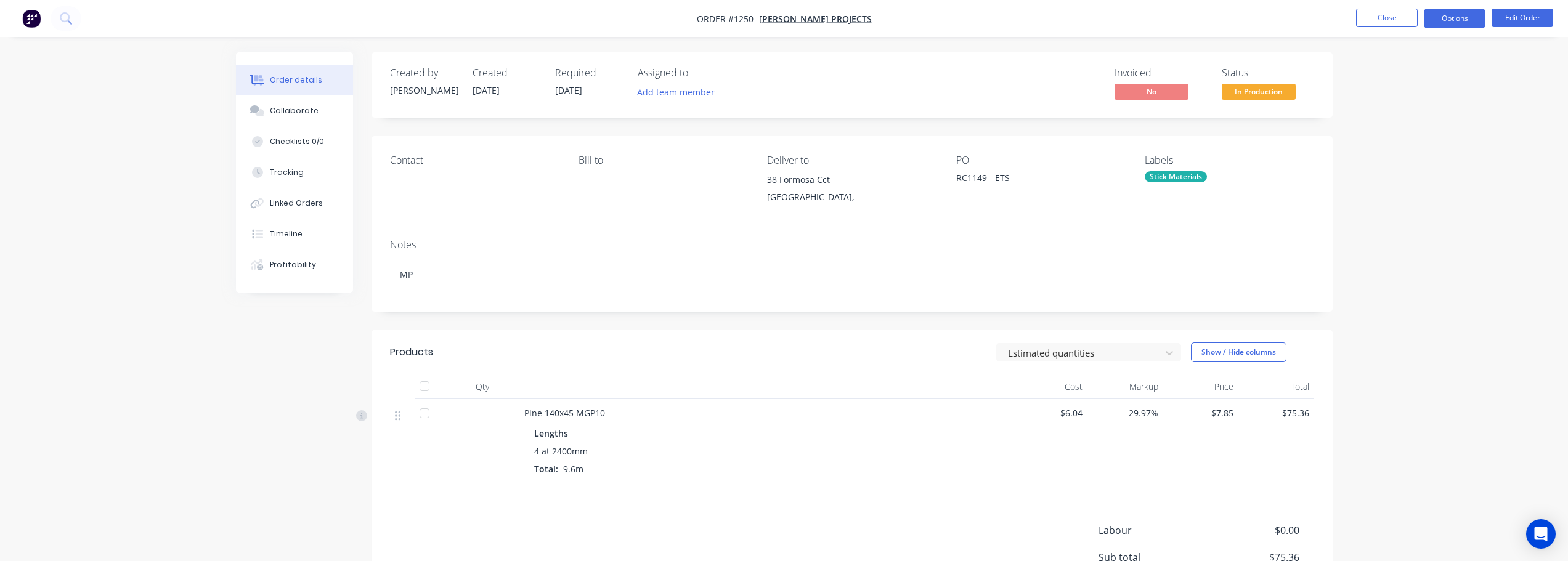
click at [1446, 23] on button "Options" at bounding box center [1455, 19] width 62 height 20
click at [1413, 149] on div "Work Order" at bounding box center [1418, 149] width 113 height 18
click at [1416, 125] on div "Without pricing" at bounding box center [1418, 124] width 113 height 18
click at [1381, 23] on button "Close" at bounding box center [1387, 18] width 62 height 19
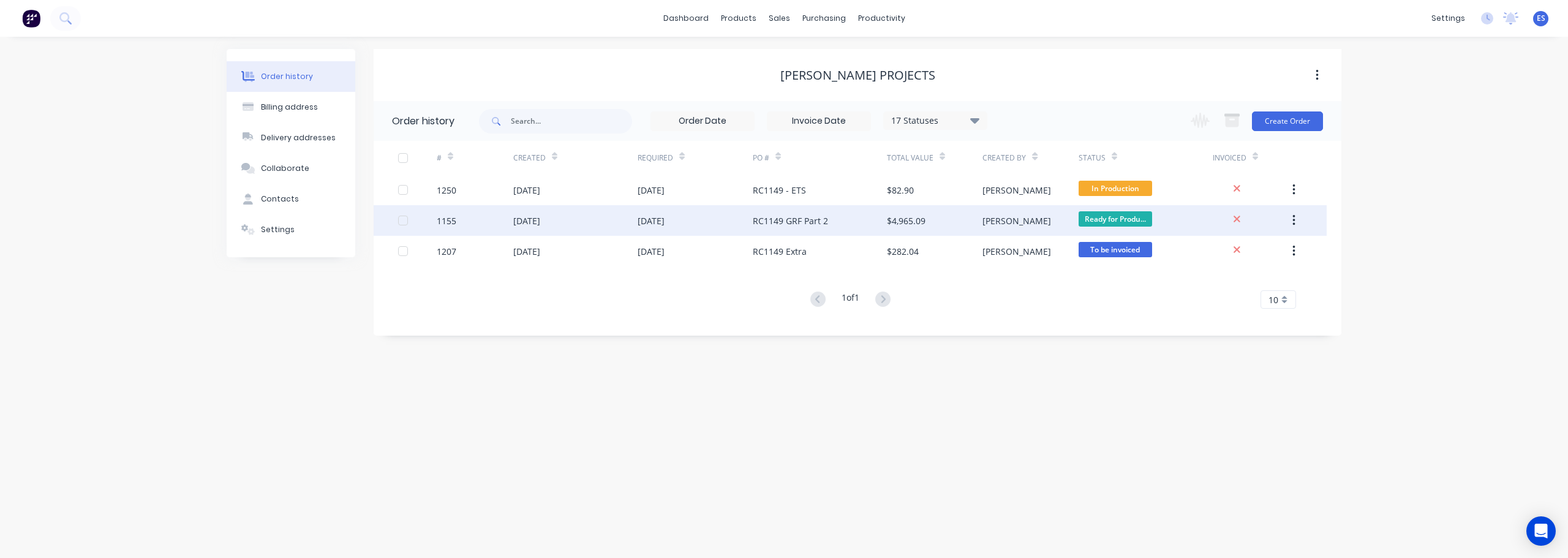
click at [785, 225] on div "RC1149 GRF Part 2" at bounding box center [790, 221] width 75 height 13
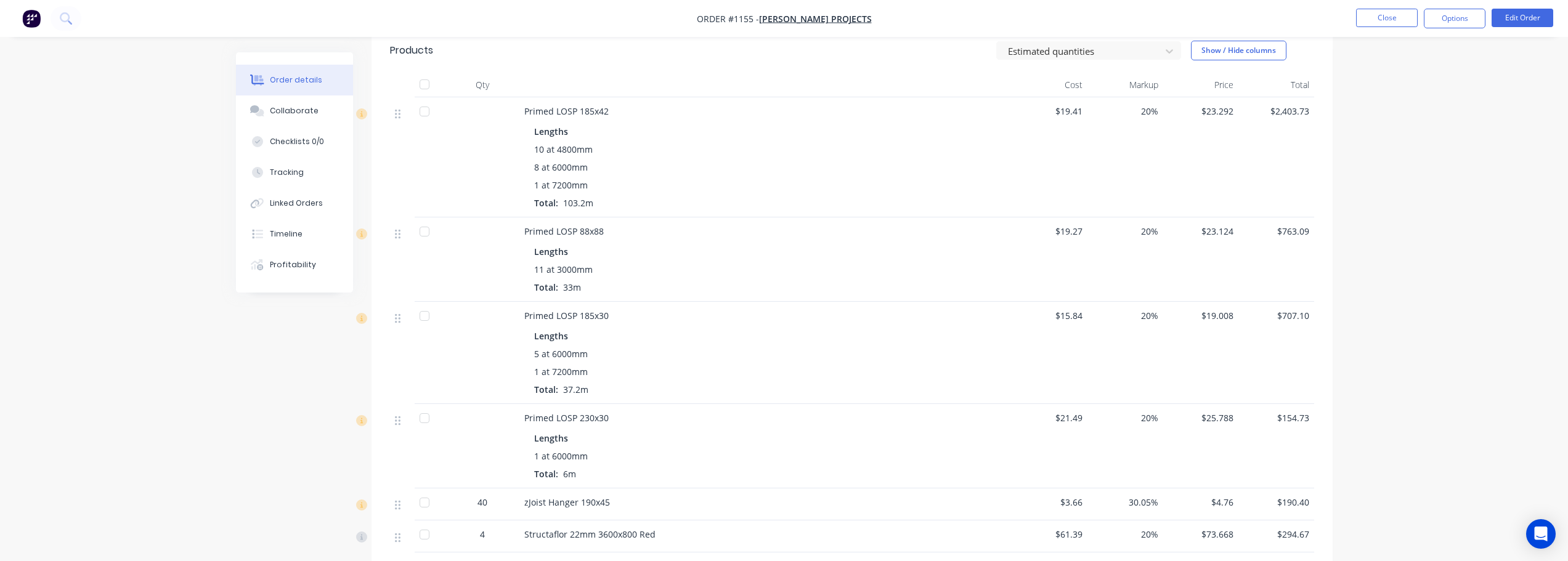
scroll to position [247, 0]
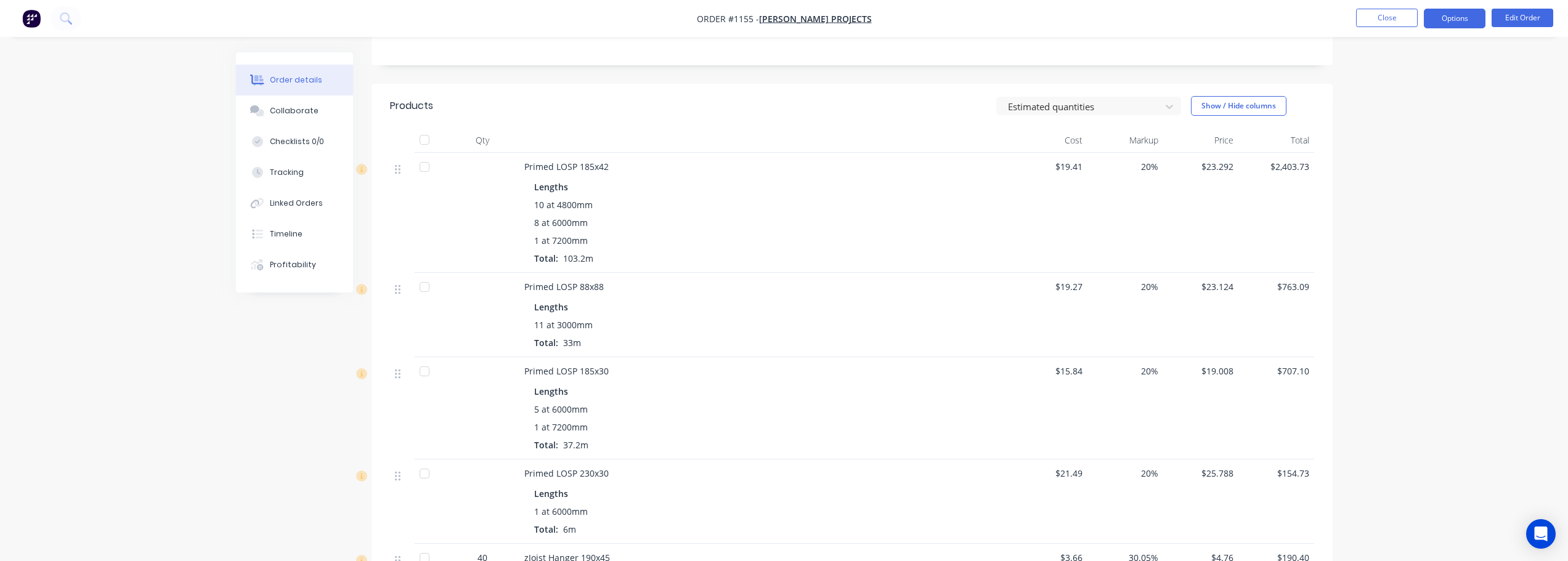
click at [1479, 24] on button "Options" at bounding box center [1455, 19] width 62 height 20
click at [1436, 170] on div "Delivery Docket" at bounding box center [1418, 173] width 113 height 18
drag, startPoint x: 1416, startPoint y: 103, endPoint x: 1417, endPoint y: 120, distance: 17.0
click at [1417, 120] on div "DELIVERY DOCKET Back With pricing Without pricing Custom" at bounding box center [1418, 99] width 135 height 129
click at [1417, 120] on div "Without pricing" at bounding box center [1418, 124] width 113 height 18
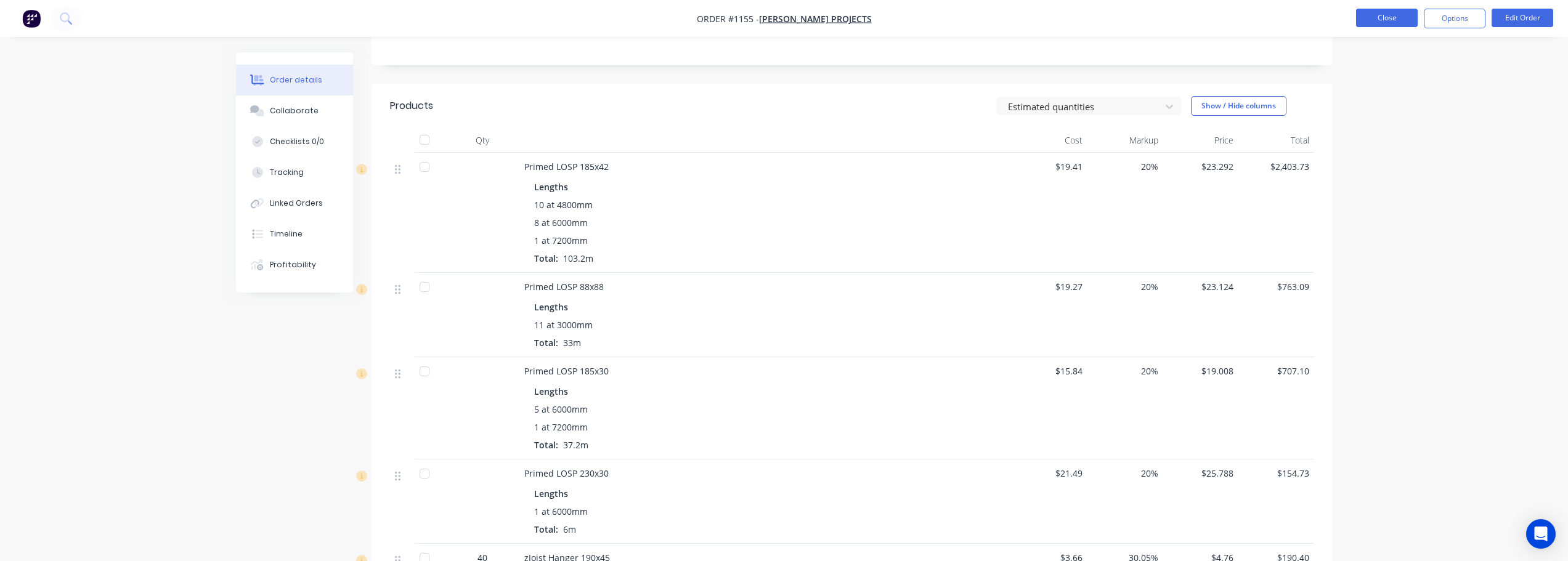
click at [1377, 24] on button "Close" at bounding box center [1387, 18] width 62 height 19
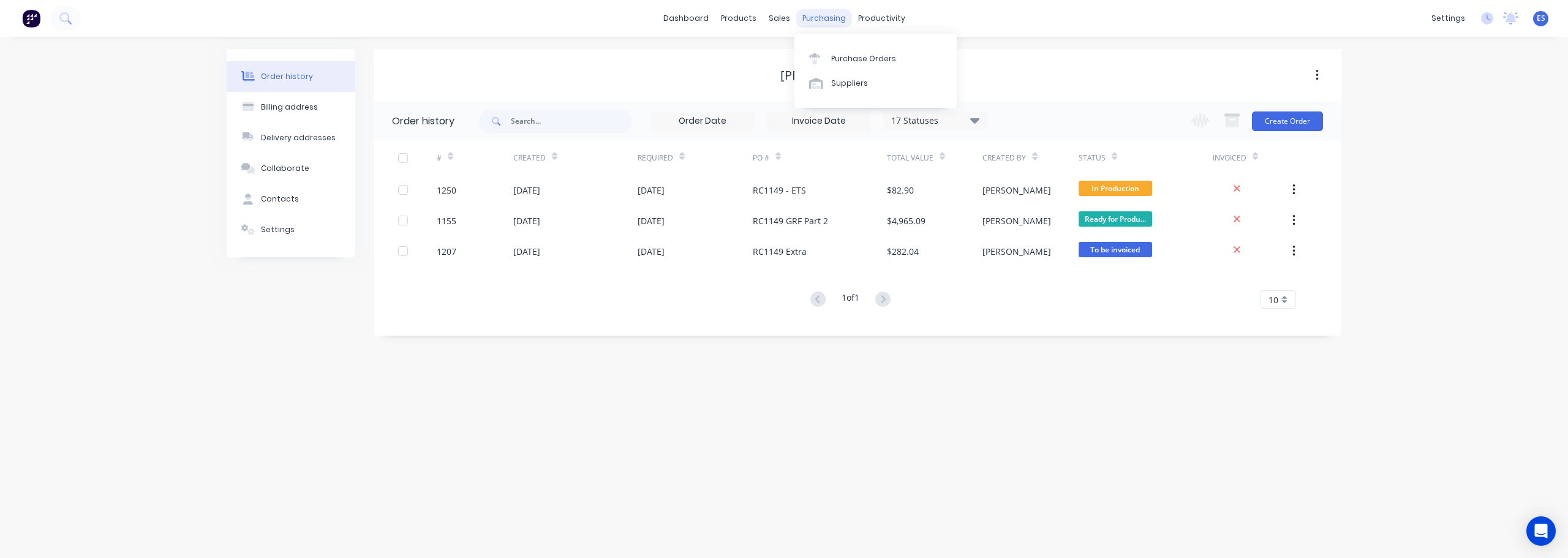
click at [813, 21] on div "purchasing" at bounding box center [824, 18] width 55 height 19
click at [906, 62] on div "Workflow" at bounding box center [903, 58] width 37 height 11
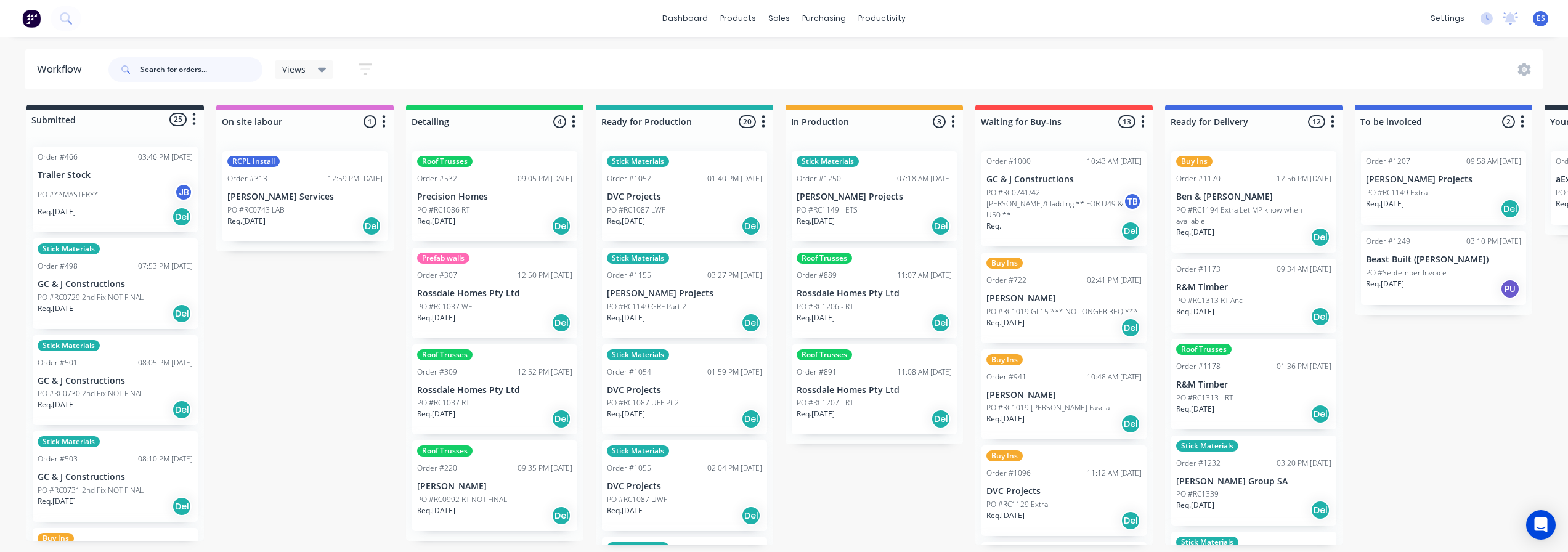
click at [181, 78] on input "text" at bounding box center [201, 70] width 122 height 25
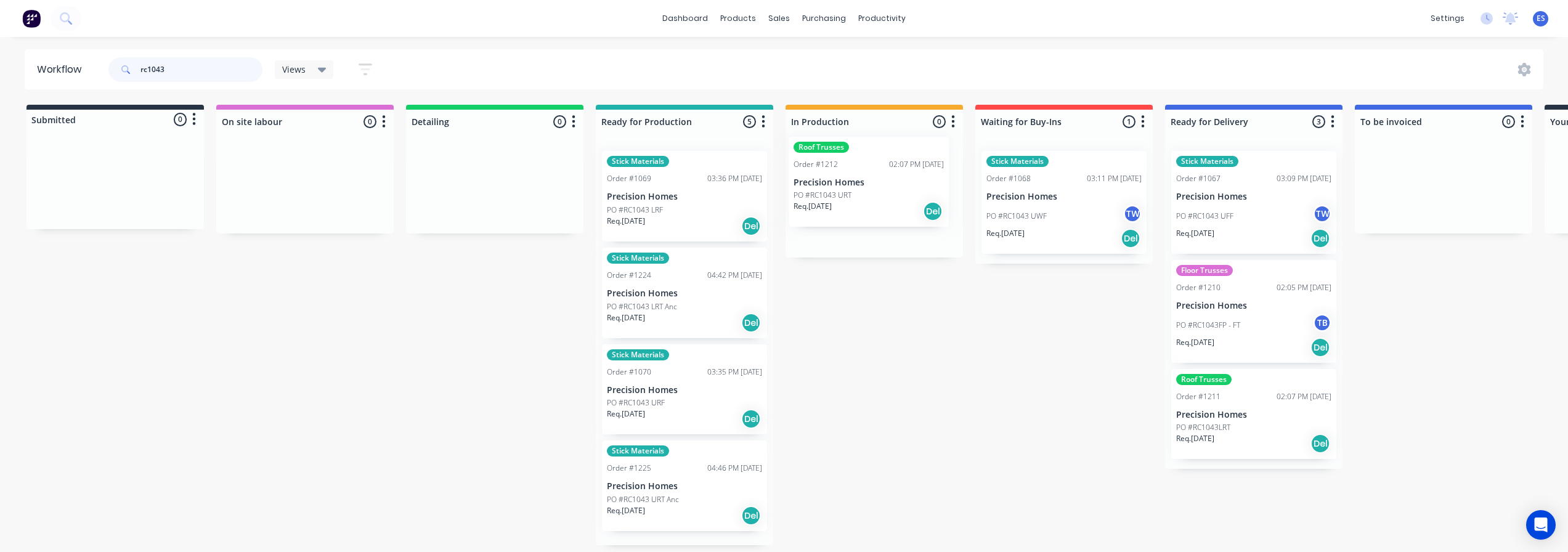
drag, startPoint x: 642, startPoint y: 406, endPoint x: 833, endPoint y: 198, distance: 282.4
click at [833, 198] on div "Submitted 0 Status colour #273444 hex #273444 Save Cancel Summaries Total order…" at bounding box center [1108, 324] width 2233 height 441
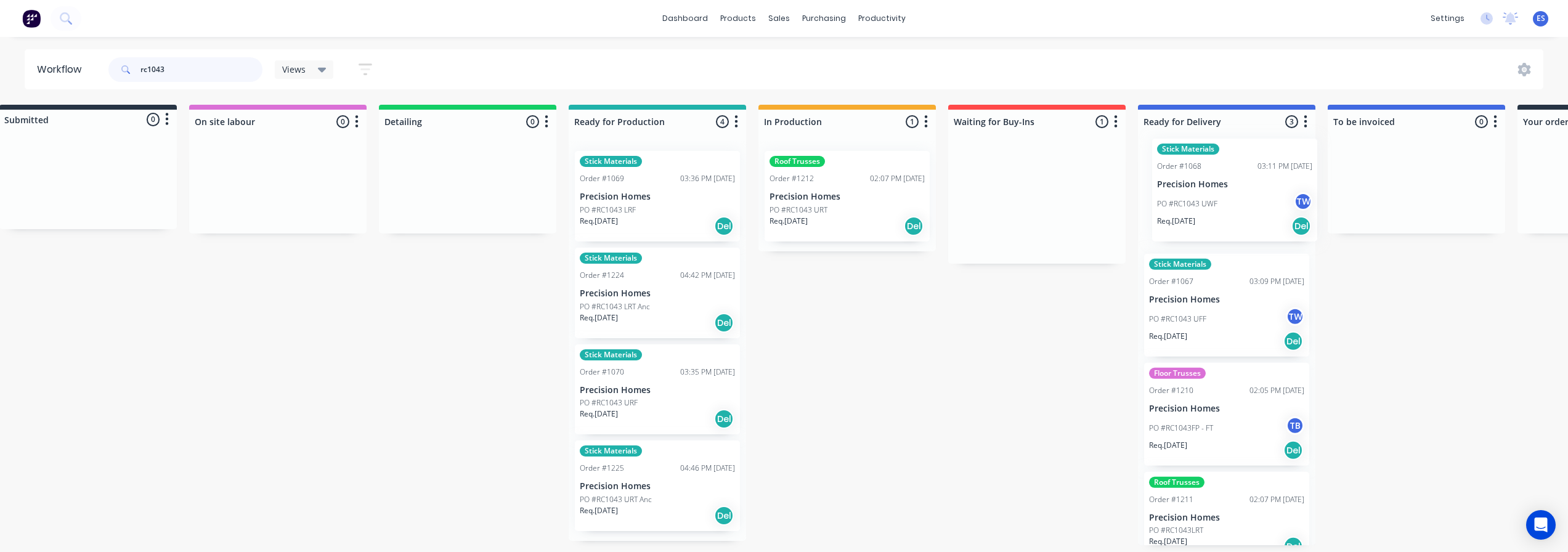
drag, startPoint x: 1044, startPoint y: 212, endPoint x: 1230, endPoint y: 208, distance: 186.0
click at [1230, 208] on div "Submitted 0 Status colour #273444 hex #273444 Save Cancel Summaries Total order…" at bounding box center [1080, 324] width 2233 height 441
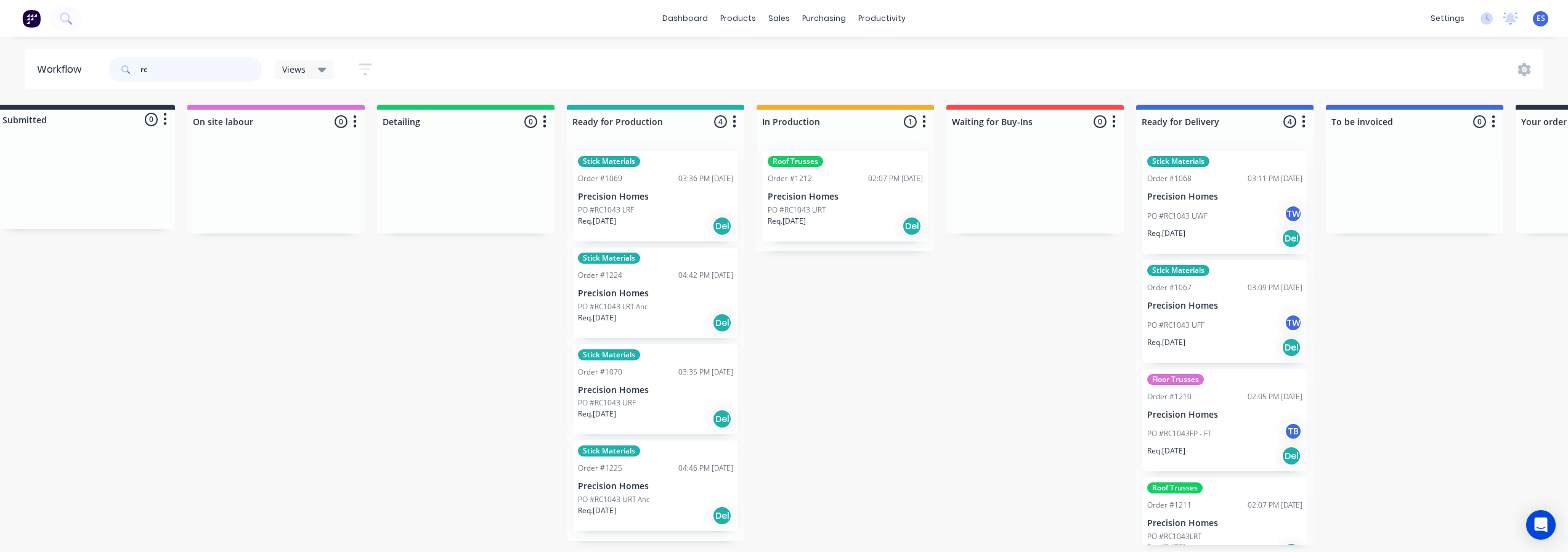
type input "r"
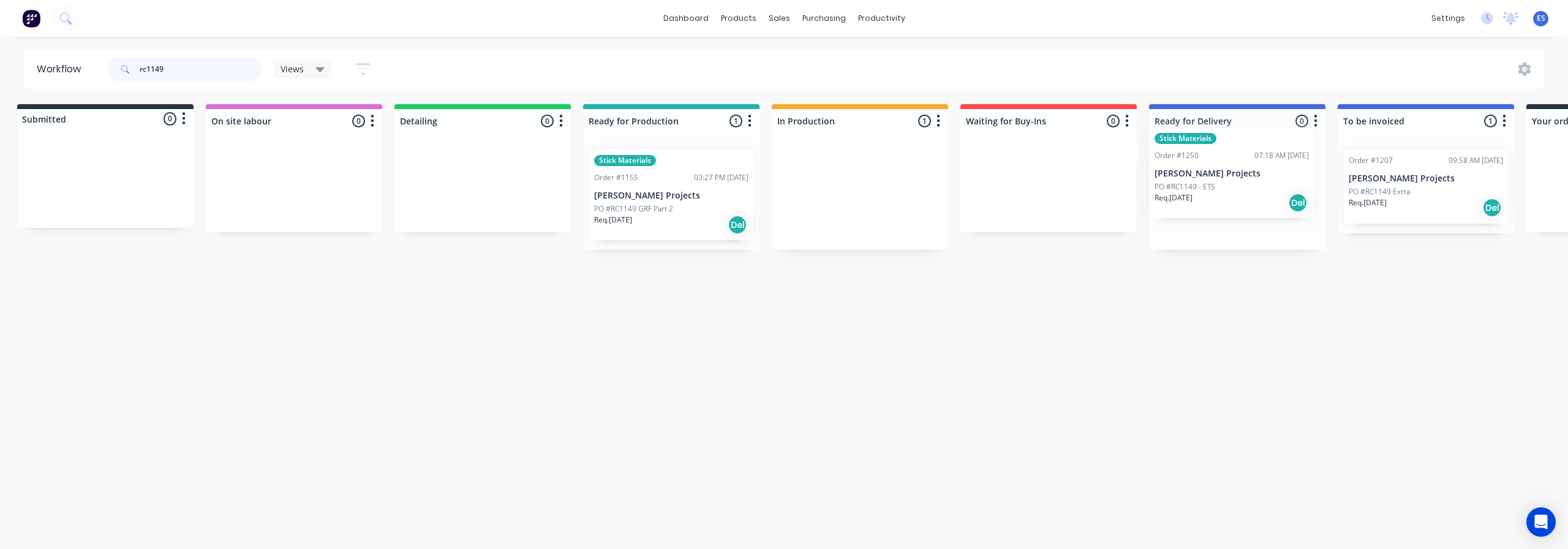
drag, startPoint x: 861, startPoint y: 204, endPoint x: 1229, endPoint y: 183, distance: 368.6
click at [1230, 183] on div "Submitted 0 Status colour #273444 hex #273444 Save Cancel Summaries Total order…" at bounding box center [1091, 176] width 2221 height 145
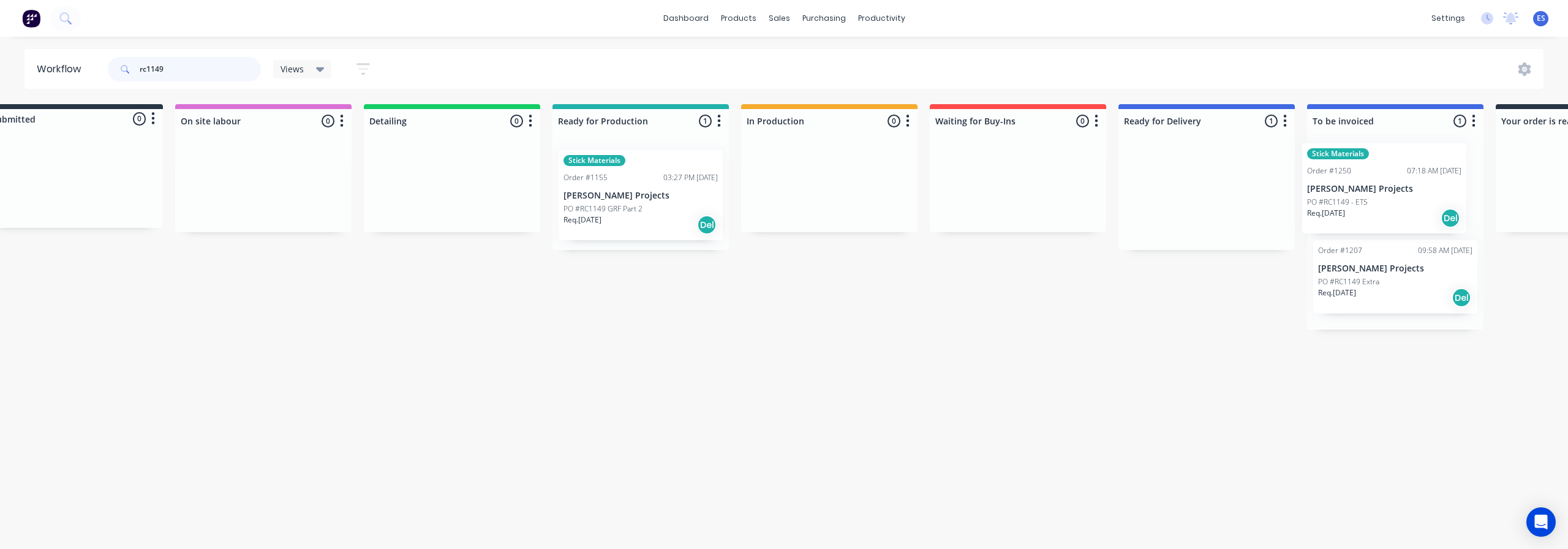
scroll to position [0, 77]
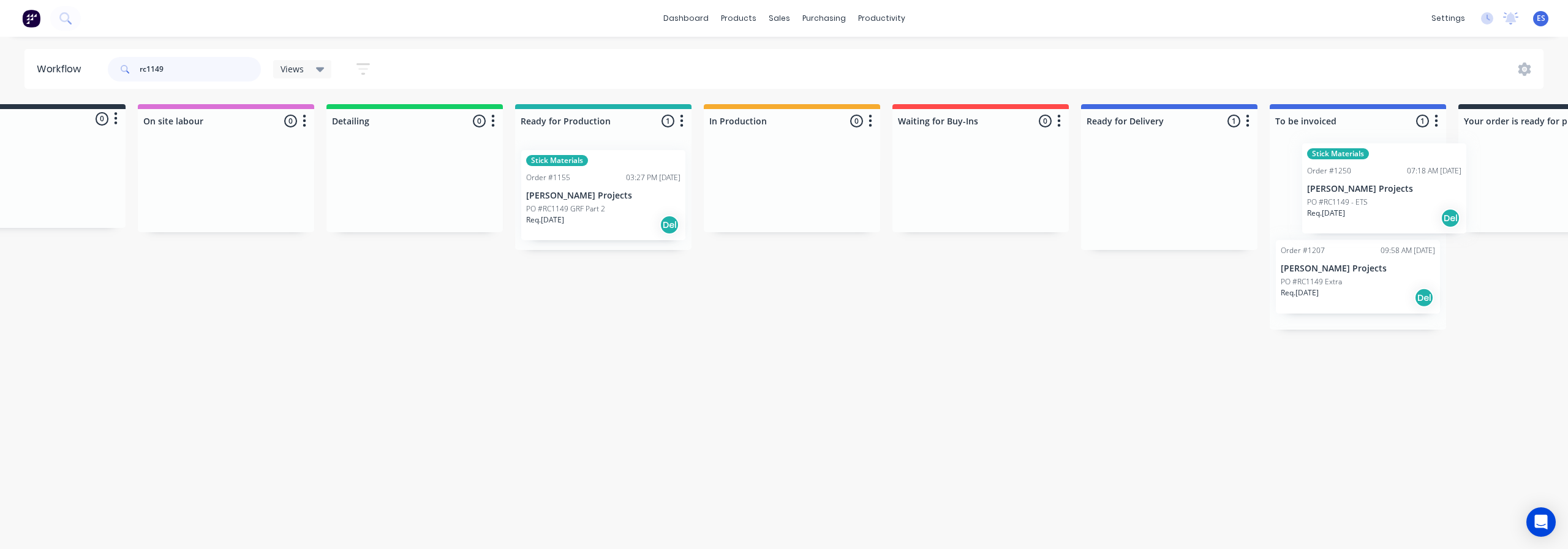
drag, startPoint x: 1188, startPoint y: 204, endPoint x: 1357, endPoint y: 204, distance: 169.0
click at [1357, 204] on div "Submitted 0 Status colour #273444 hex #273444 Save Cancel Summaries Total order…" at bounding box center [1024, 217] width 2221 height 226
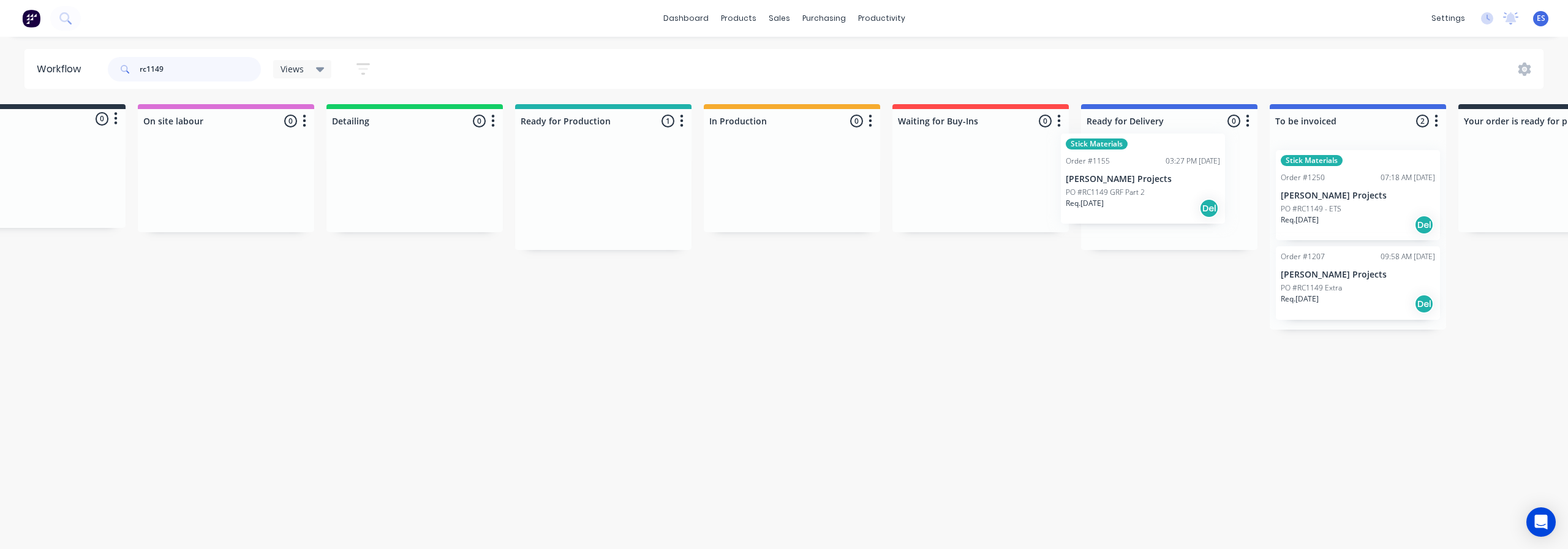
drag, startPoint x: 591, startPoint y: 212, endPoint x: 1117, endPoint y: 191, distance: 526.4
click at [1117, 191] on div "Submitted 0 Status colour #273444 hex #273444 Save Cancel Summaries Total order…" at bounding box center [1024, 217] width 2221 height 226
type input "rc1149"
click at [1159, 204] on p "PO #RC1149 GRF Part 2" at bounding box center [1132, 209] width 79 height 11
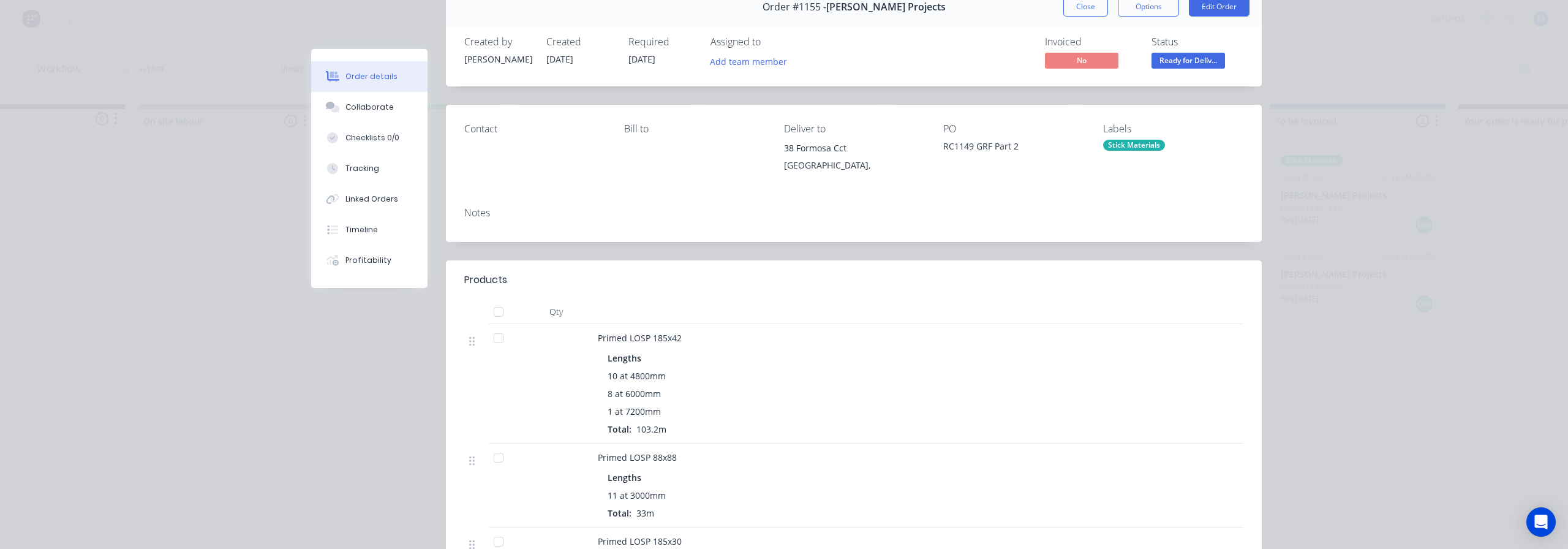
scroll to position [0, 0]
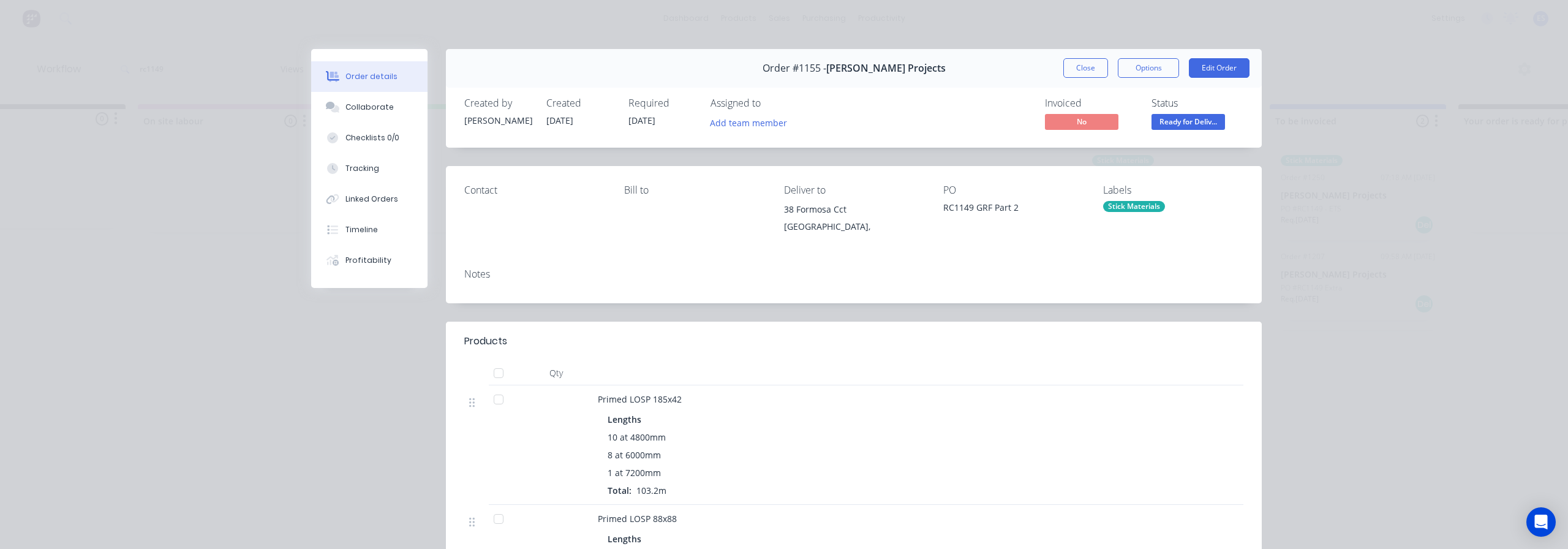
click at [521, 297] on div "Notes" at bounding box center [853, 280] width 816 height 45
click at [1210, 67] on button "Edit Order" at bounding box center [1219, 68] width 60 height 20
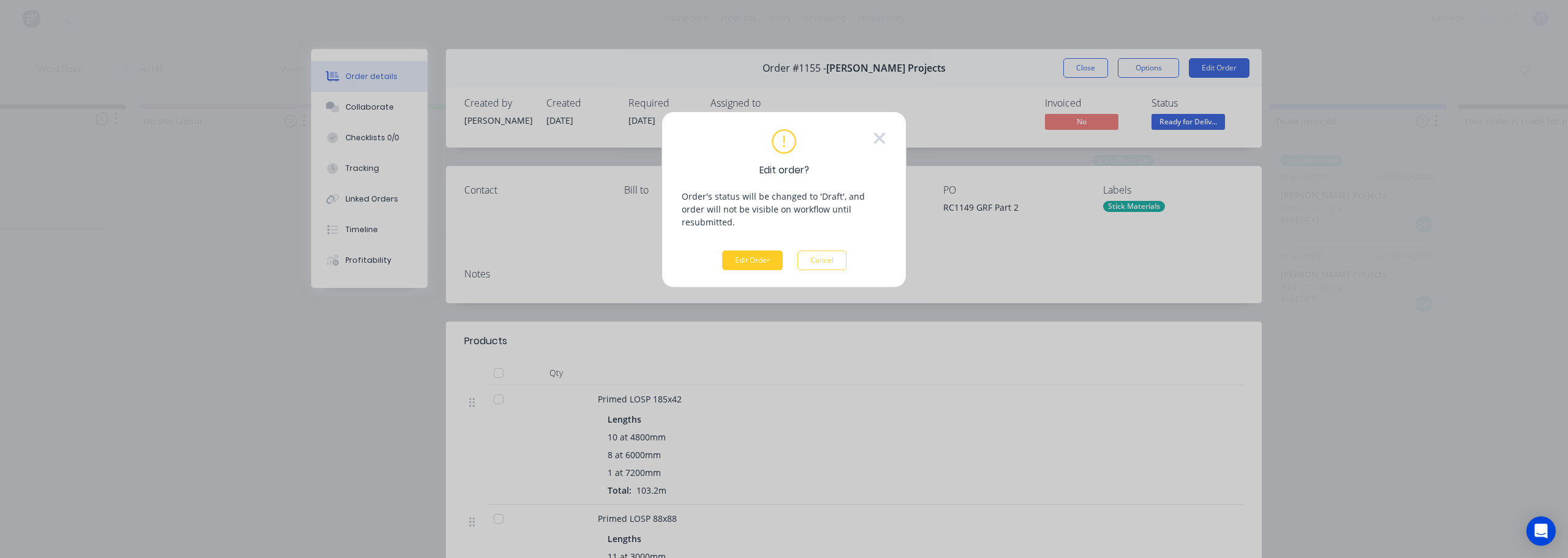
click at [752, 250] on button "Edit Order" at bounding box center [751, 260] width 60 height 20
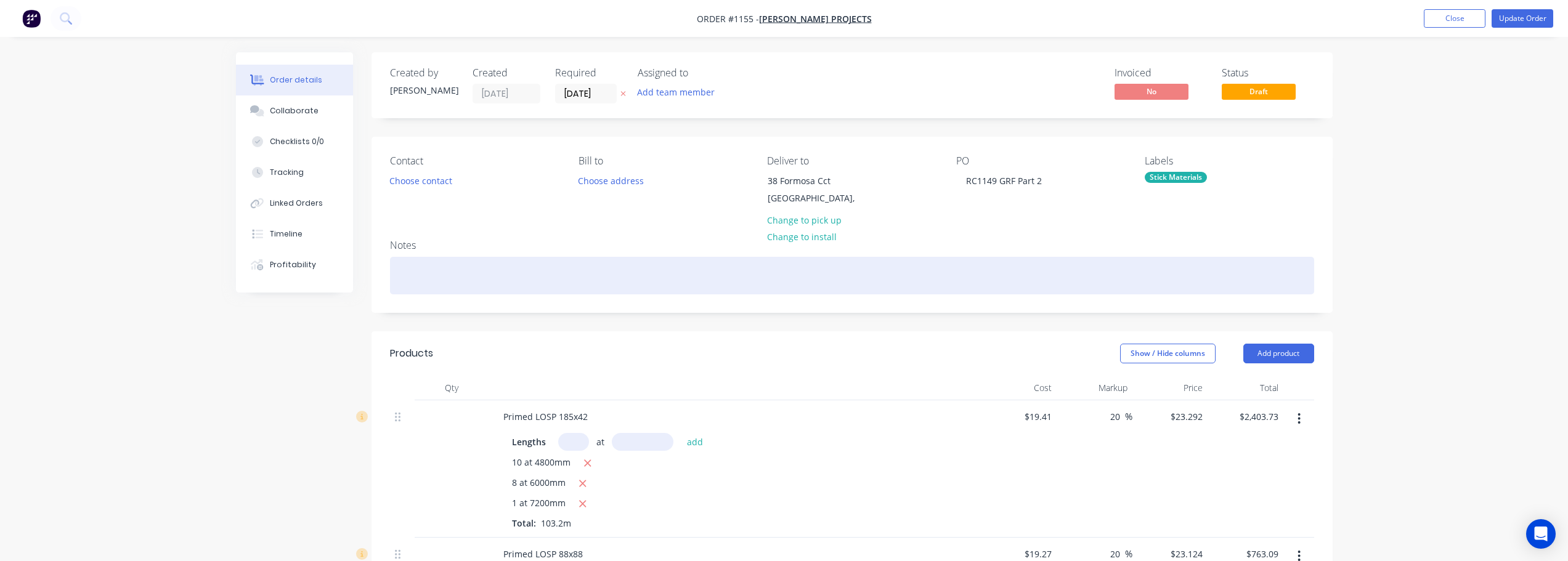
click at [462, 285] on div at bounding box center [851, 276] width 924 height 38
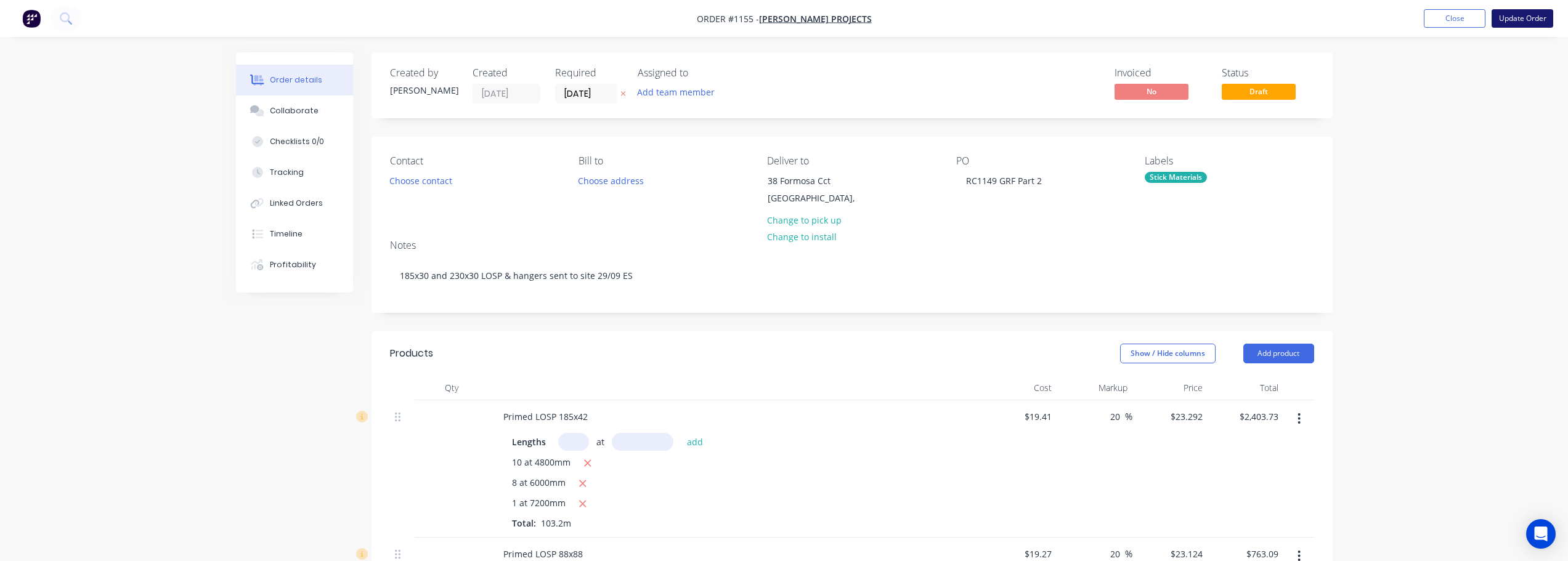
click at [1526, 20] on button "Update Order" at bounding box center [1522, 18] width 62 height 19
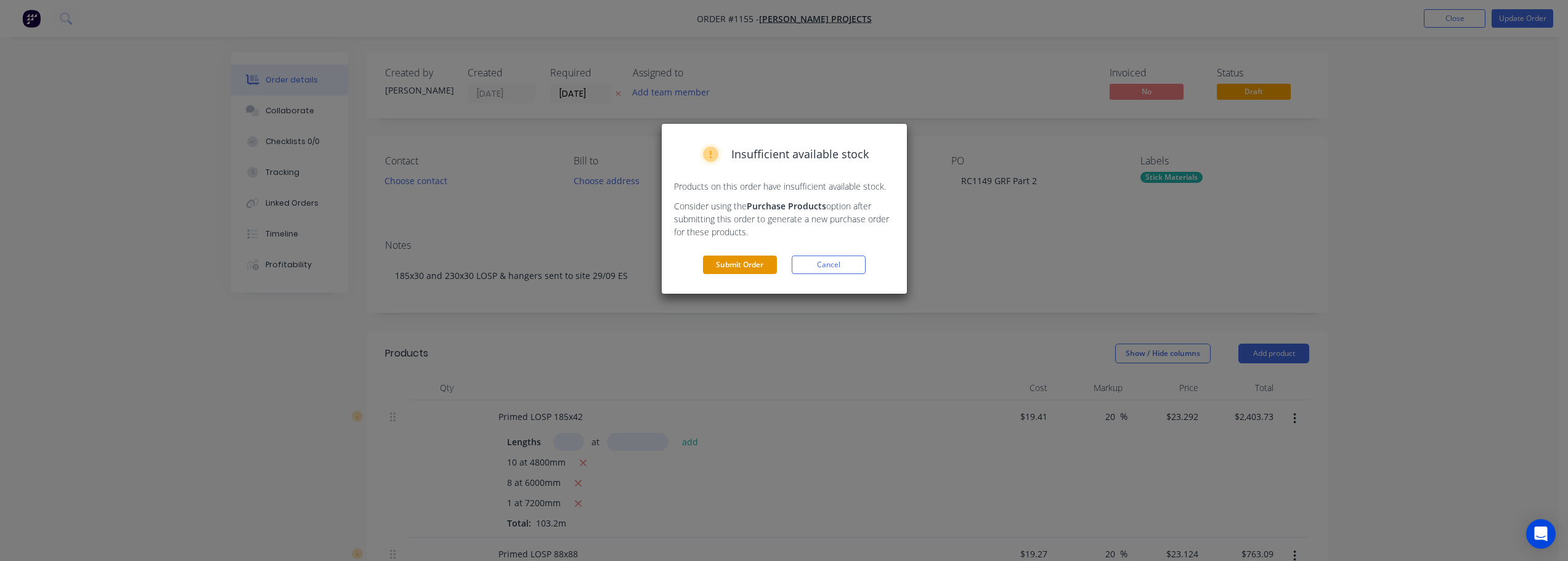
click at [750, 267] on button "Submit Order" at bounding box center [740, 265] width 74 height 19
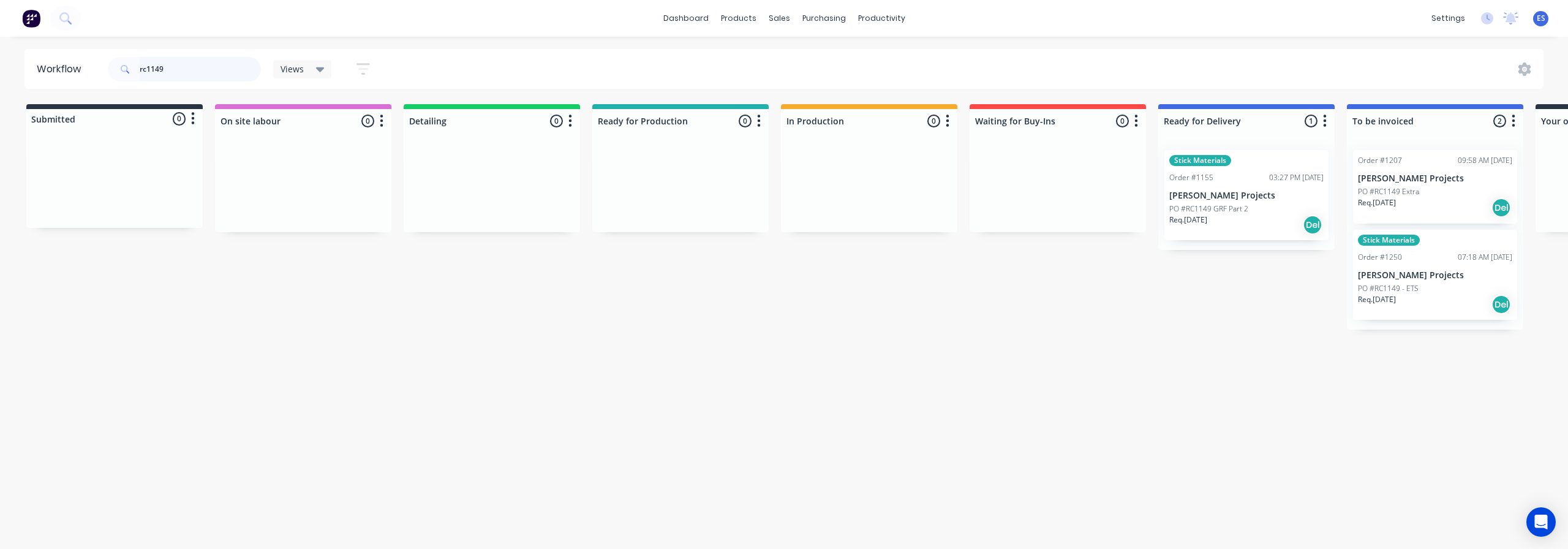
click at [181, 65] on input "rc1149" at bounding box center [200, 69] width 122 height 25
type input "r"
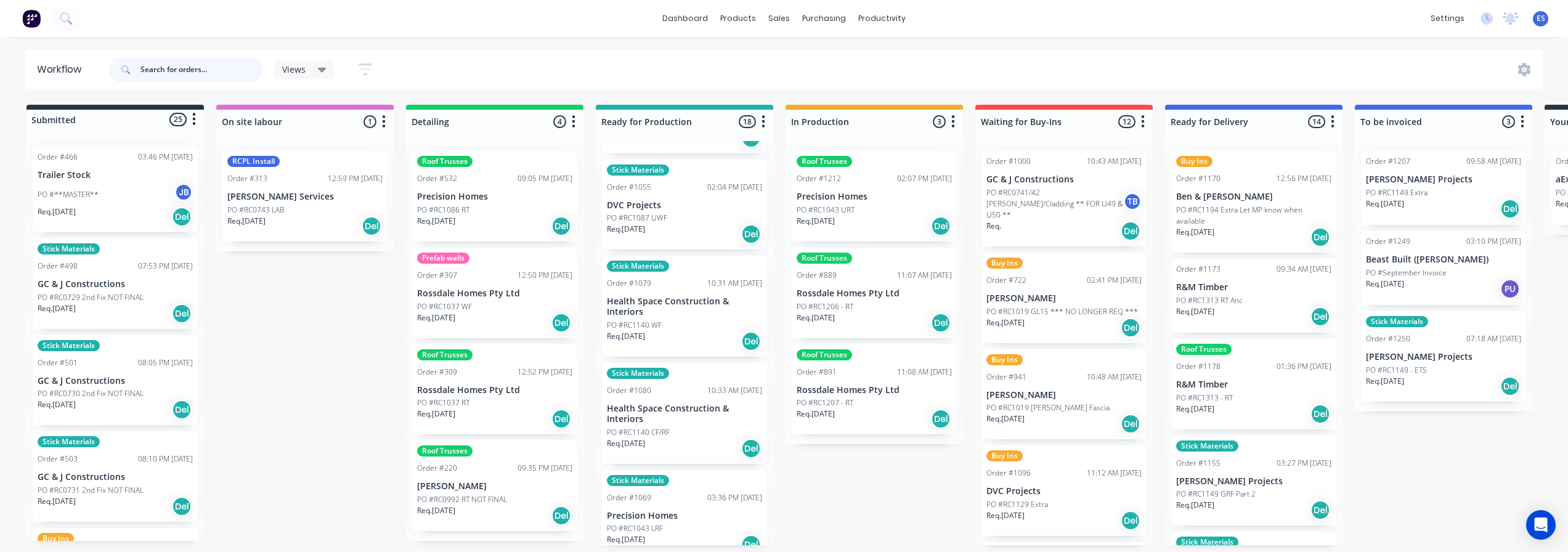
scroll to position [308, 0]
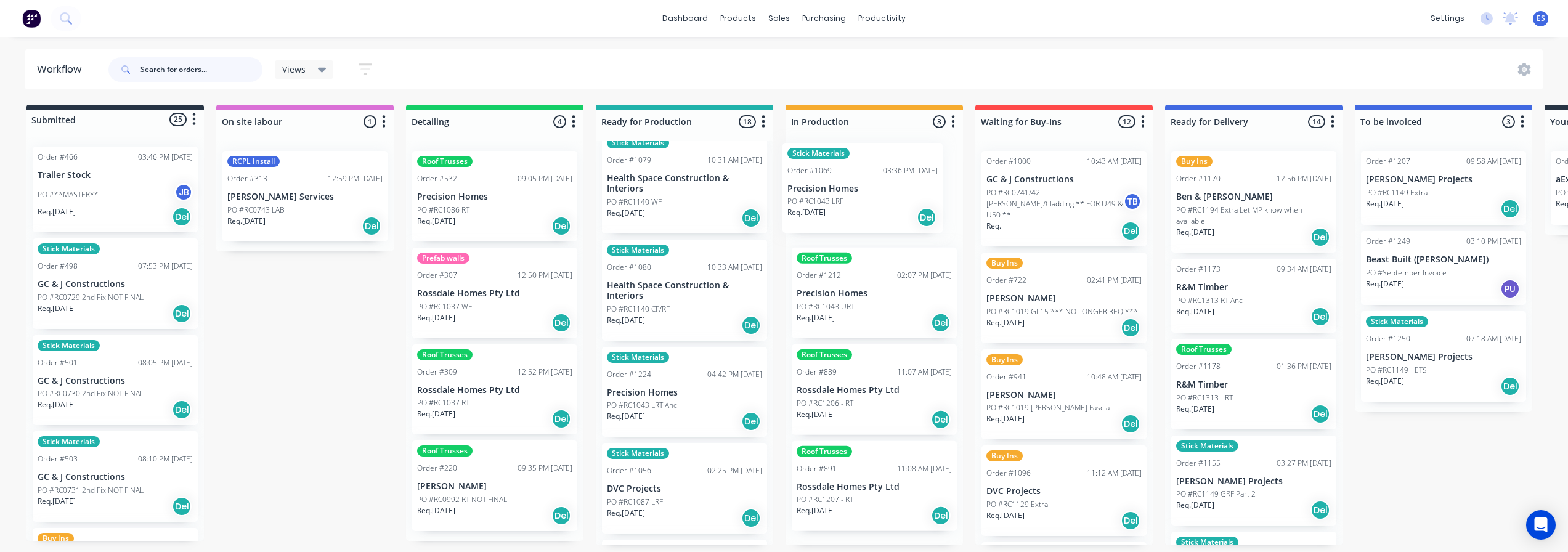
drag, startPoint x: 676, startPoint y: 400, endPoint x: 836, endPoint y: 195, distance: 260.0
click at [836, 195] on div "Submitted 25 Status colour #273444 hex #273444 Save Cancel Summaries Total orde…" at bounding box center [1108, 324] width 2233 height 441
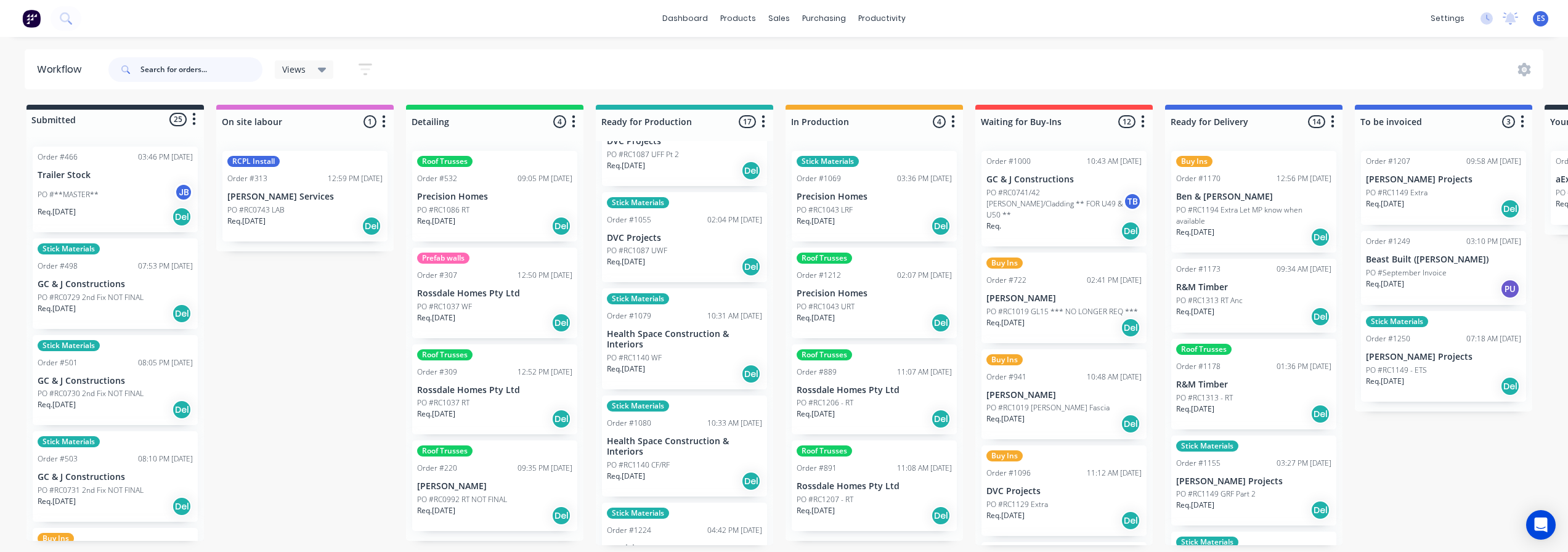
scroll to position [123, 0]
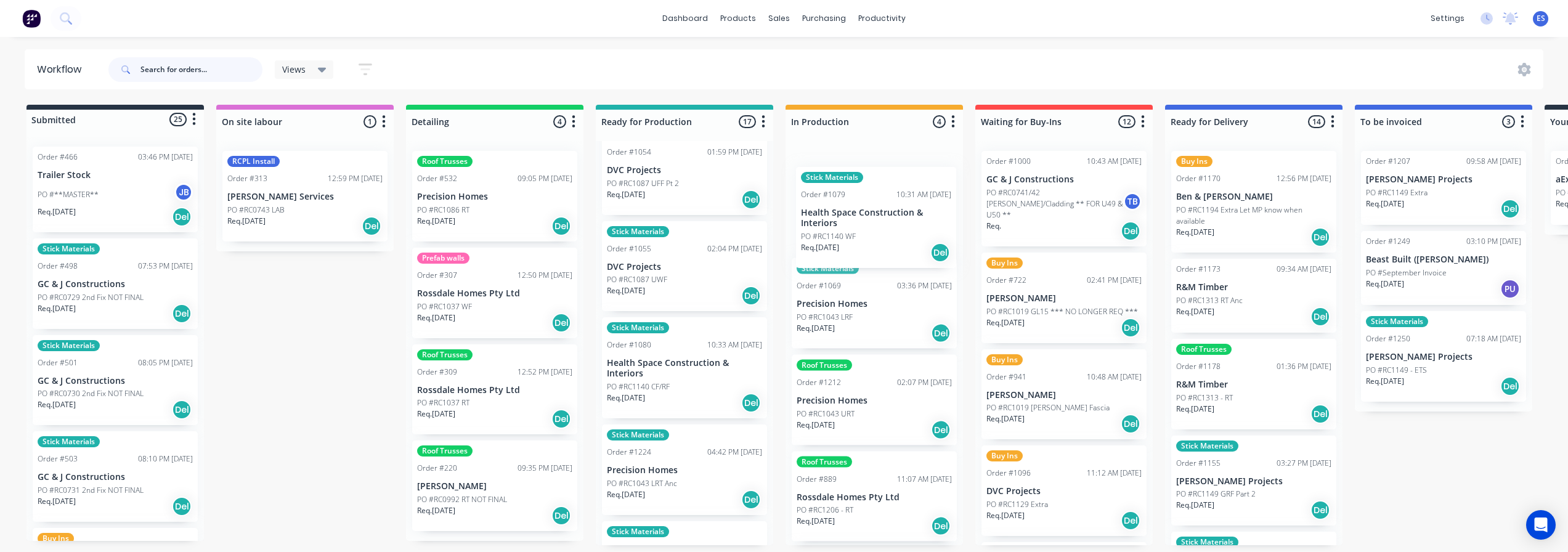
drag, startPoint x: 643, startPoint y: 394, endPoint x: 843, endPoint y: 244, distance: 250.0
click at [843, 244] on div "Submitted 25 Status colour #273444 hex #273444 Save Cancel Summaries Total orde…" at bounding box center [1108, 324] width 2233 height 441
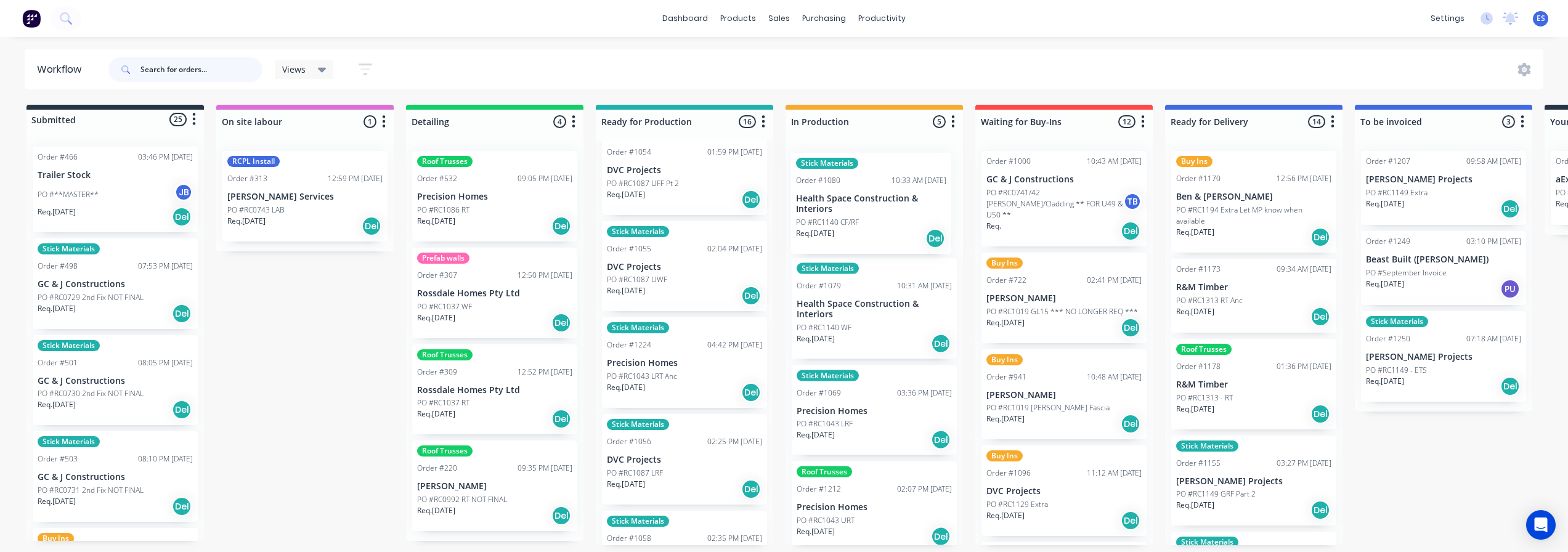
drag, startPoint x: 660, startPoint y: 392, endPoint x: 859, endPoint y: 226, distance: 259.1
click at [859, 226] on div "Submitted 25 Status colour #273444 hex #273444 Save Cancel Summaries Total orde…" at bounding box center [1108, 324] width 2233 height 441
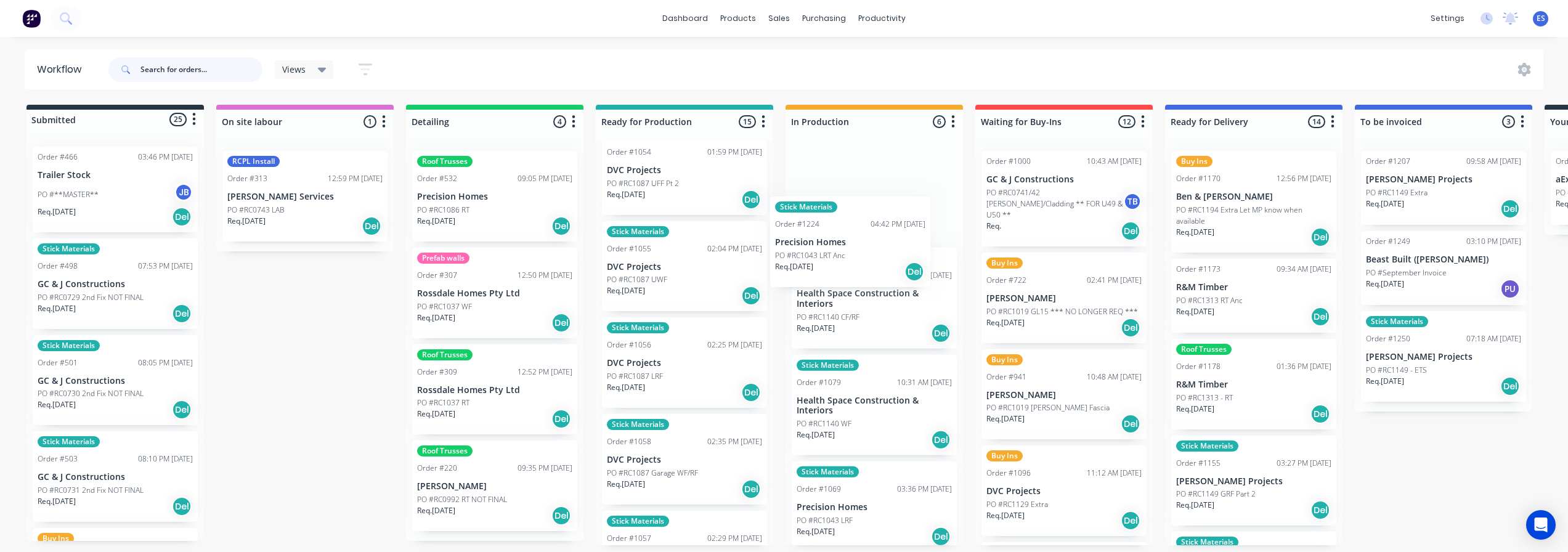
drag, startPoint x: 655, startPoint y: 382, endPoint x: 832, endPoint y: 260, distance: 215.0
click at [832, 260] on div "Submitted 25 Status colour #273444 hex #273444 Save Cancel Summaries Total orde…" at bounding box center [1108, 324] width 2233 height 441
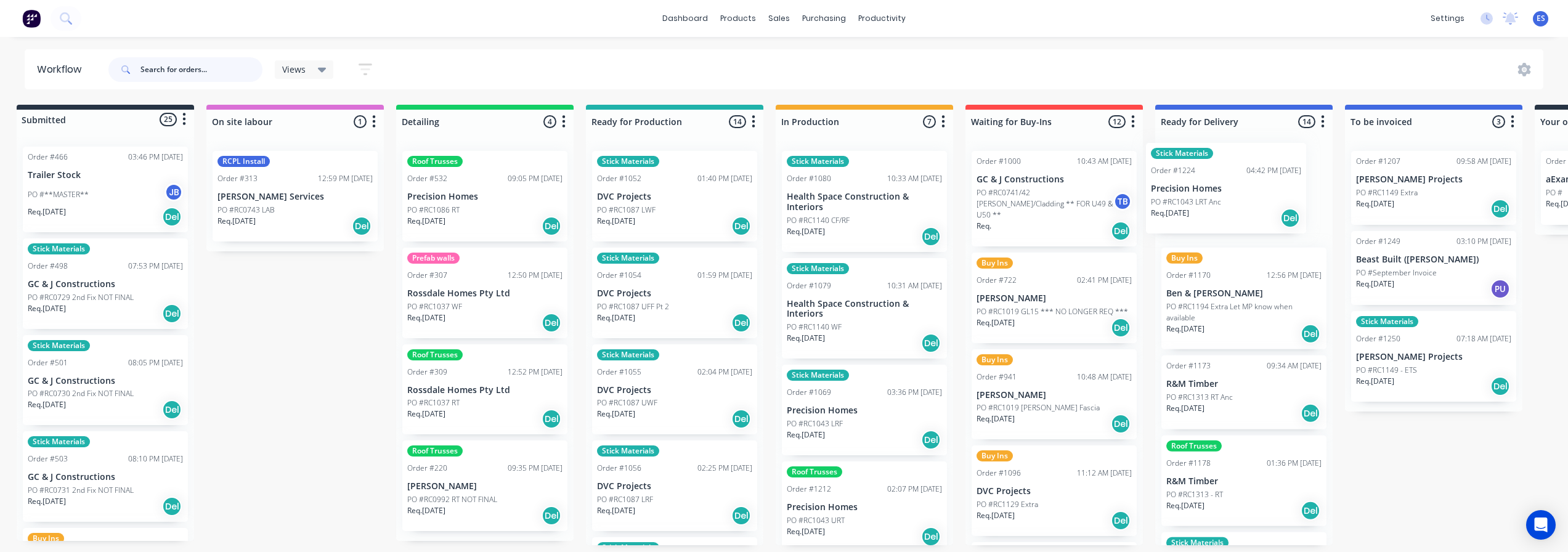
scroll to position [0, 14]
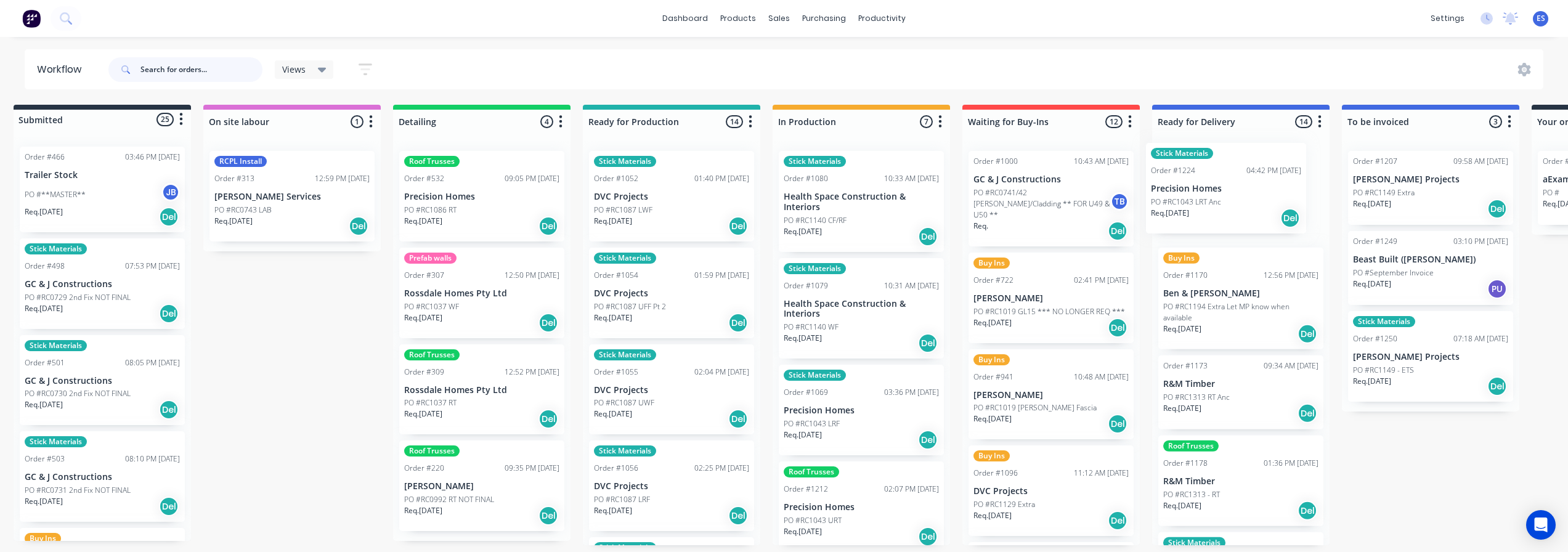
drag, startPoint x: 841, startPoint y: 206, endPoint x: 1203, endPoint y: 198, distance: 362.1
click at [1203, 198] on div "Submitted 25 Status colour #273444 hex #273444 Save Cancel Summaries Total orde…" at bounding box center [1095, 324] width 2233 height 441
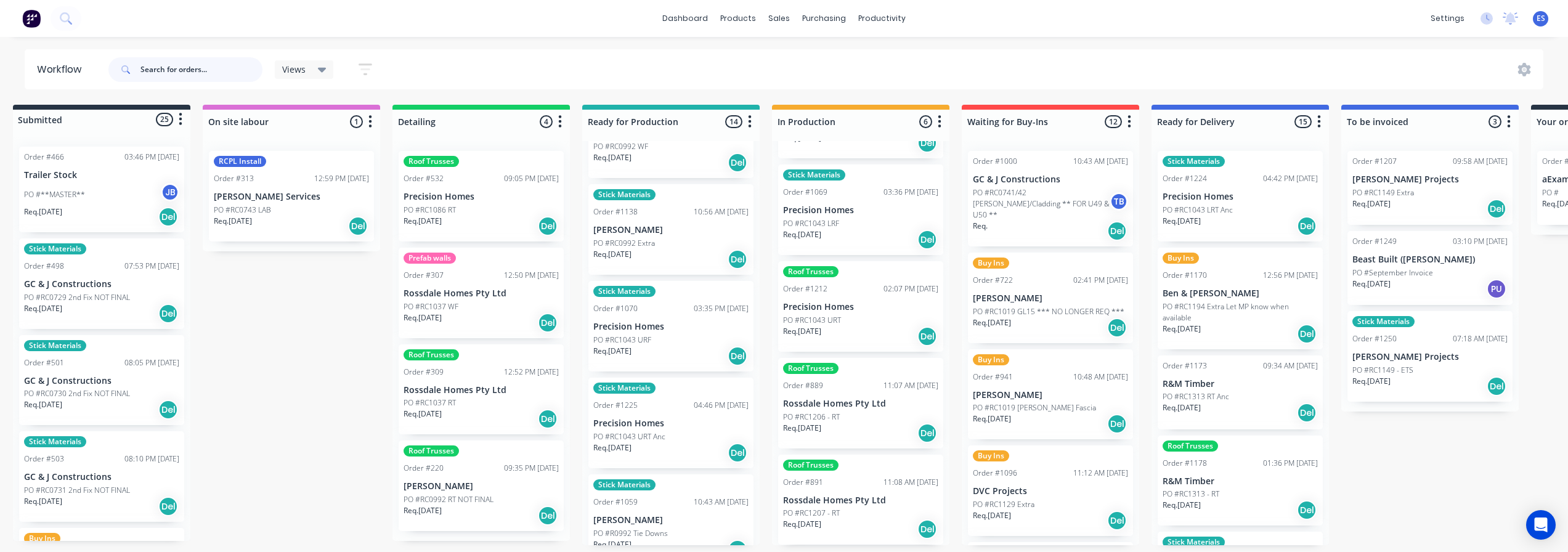
scroll to position [953, 0]
